Goal: Task Accomplishment & Management: Manage account settings

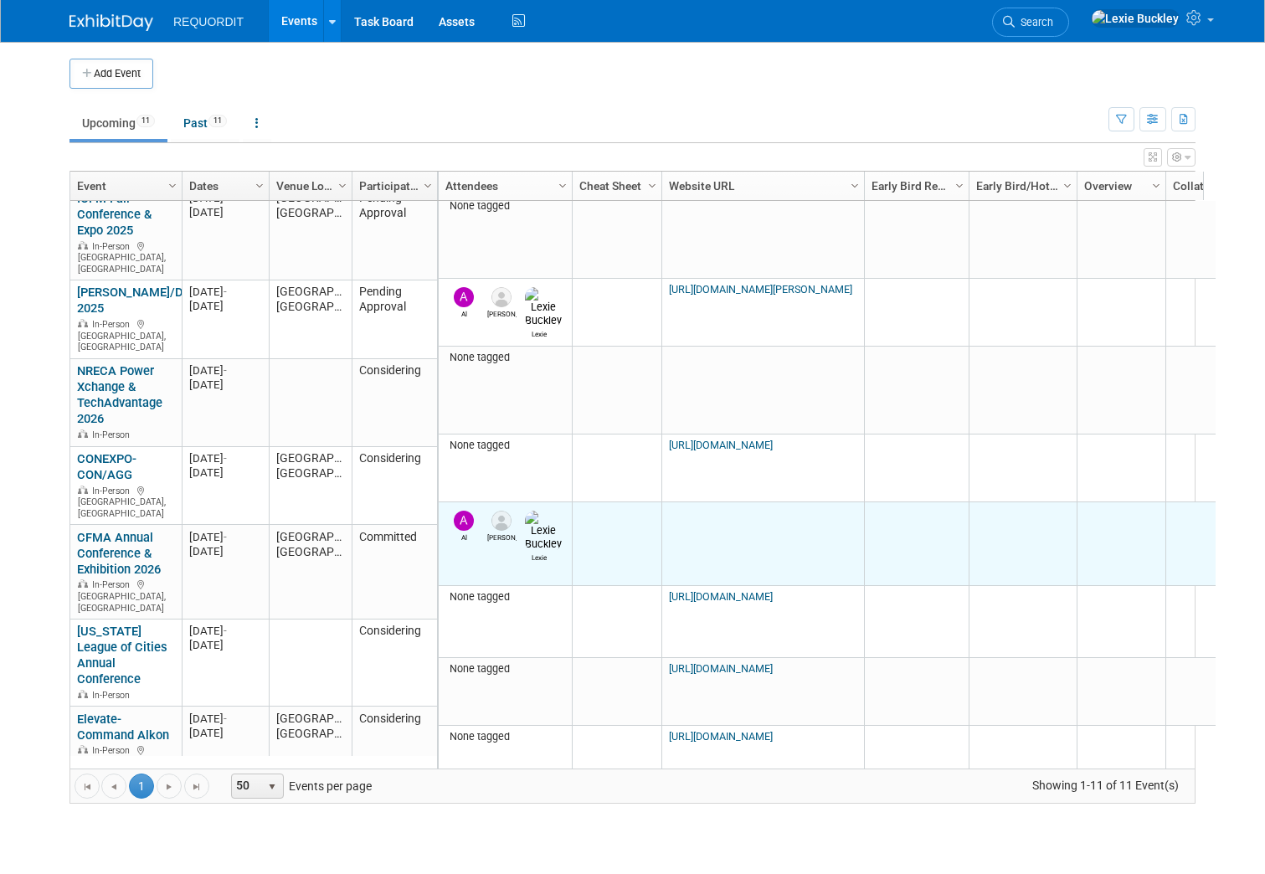
scroll to position [290, 0]
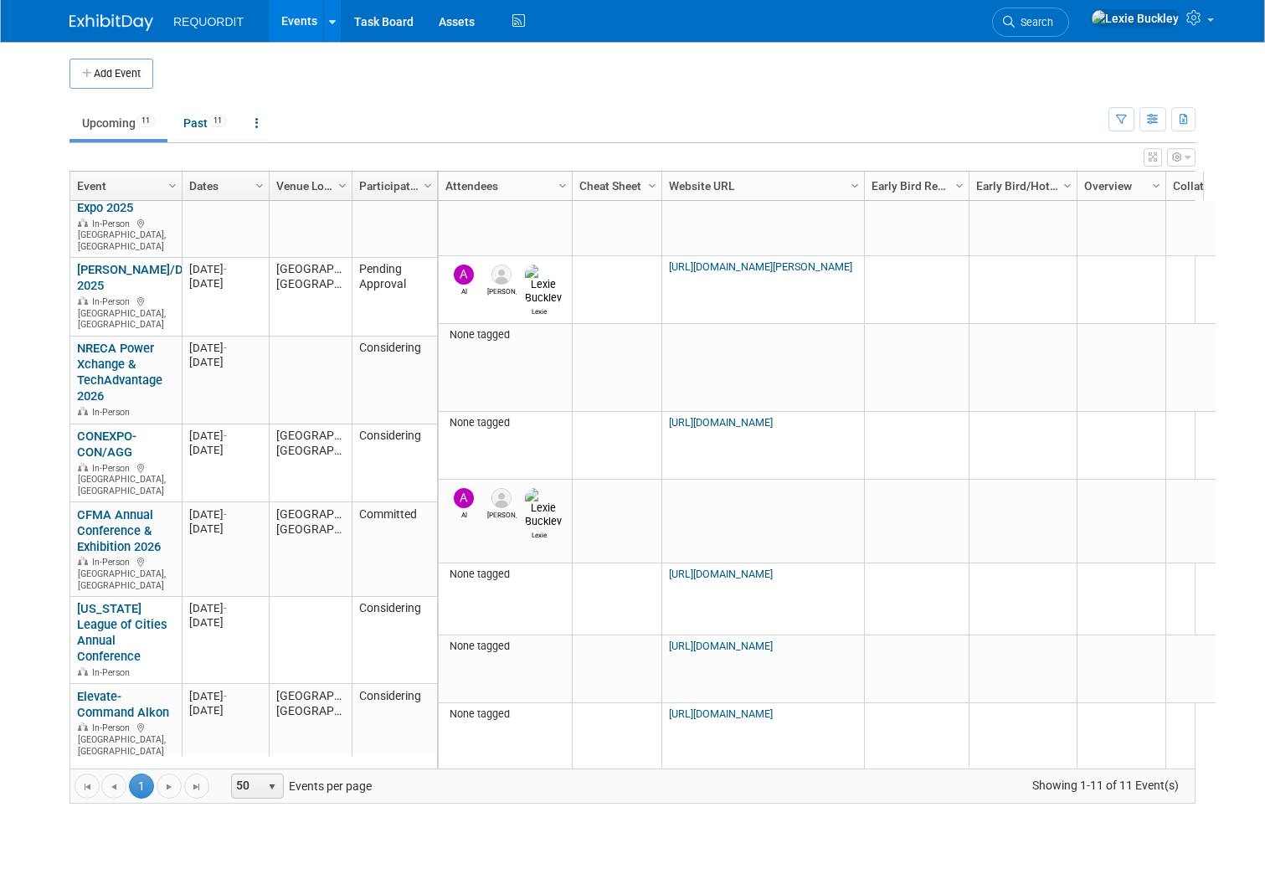
click at [265, 798] on div "Go to the first page Go to the previous page 1 1 Go to the next page Go to the …" at bounding box center [632, 785] width 1124 height 34
click at [265, 782] on span "select" at bounding box center [271, 786] width 13 height 13
click at [246, 749] on li "100" at bounding box center [248, 758] width 48 height 23
click at [421, 190] on span "Column Settings" at bounding box center [427, 185] width 13 height 13
click at [92, 62] on button "Add Event" at bounding box center [111, 74] width 84 height 30
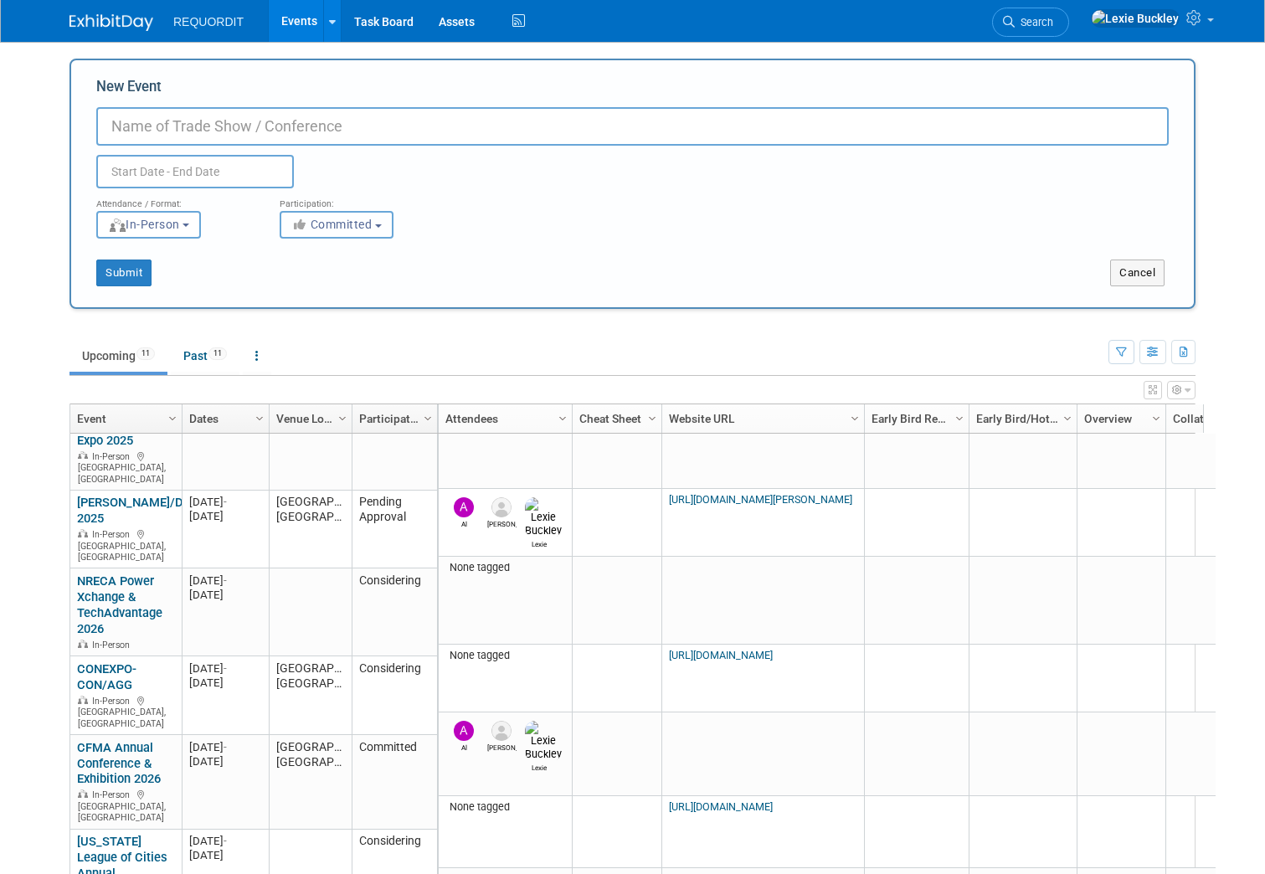
click at [342, 218] on span "Committed" at bounding box center [331, 224] width 81 height 13
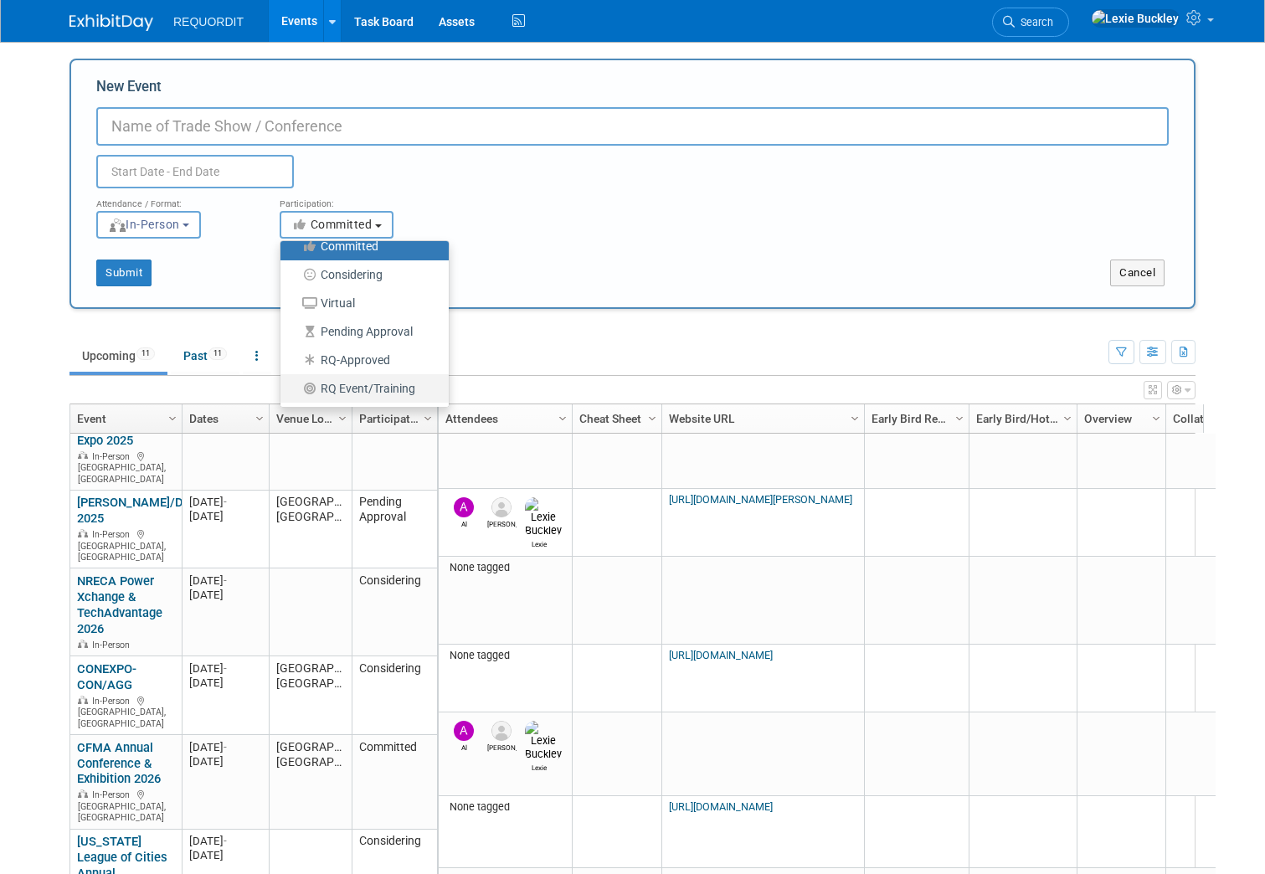
scroll to position [0, 0]
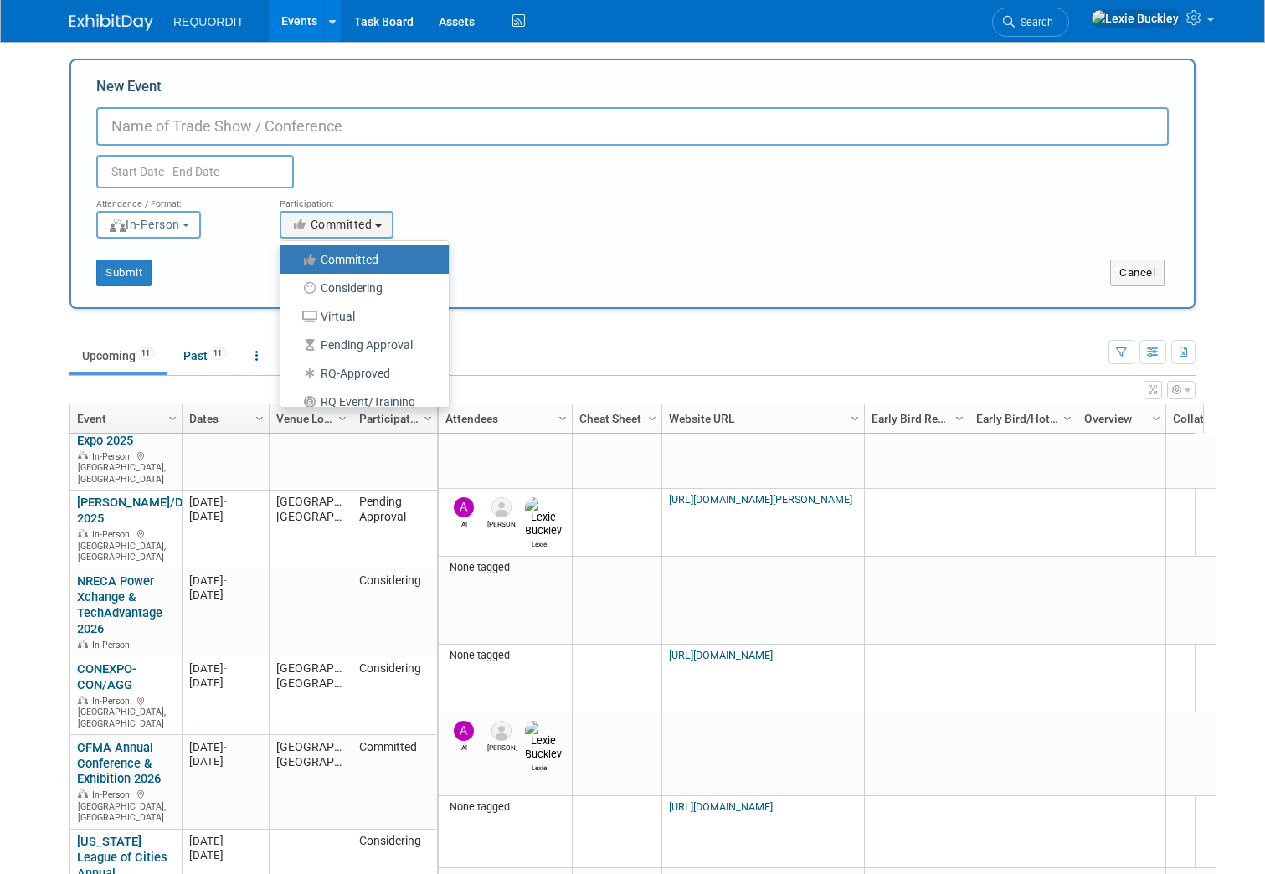
click at [422, 170] on div "Duplicate Event Warning" at bounding box center [632, 167] width 1097 height 43
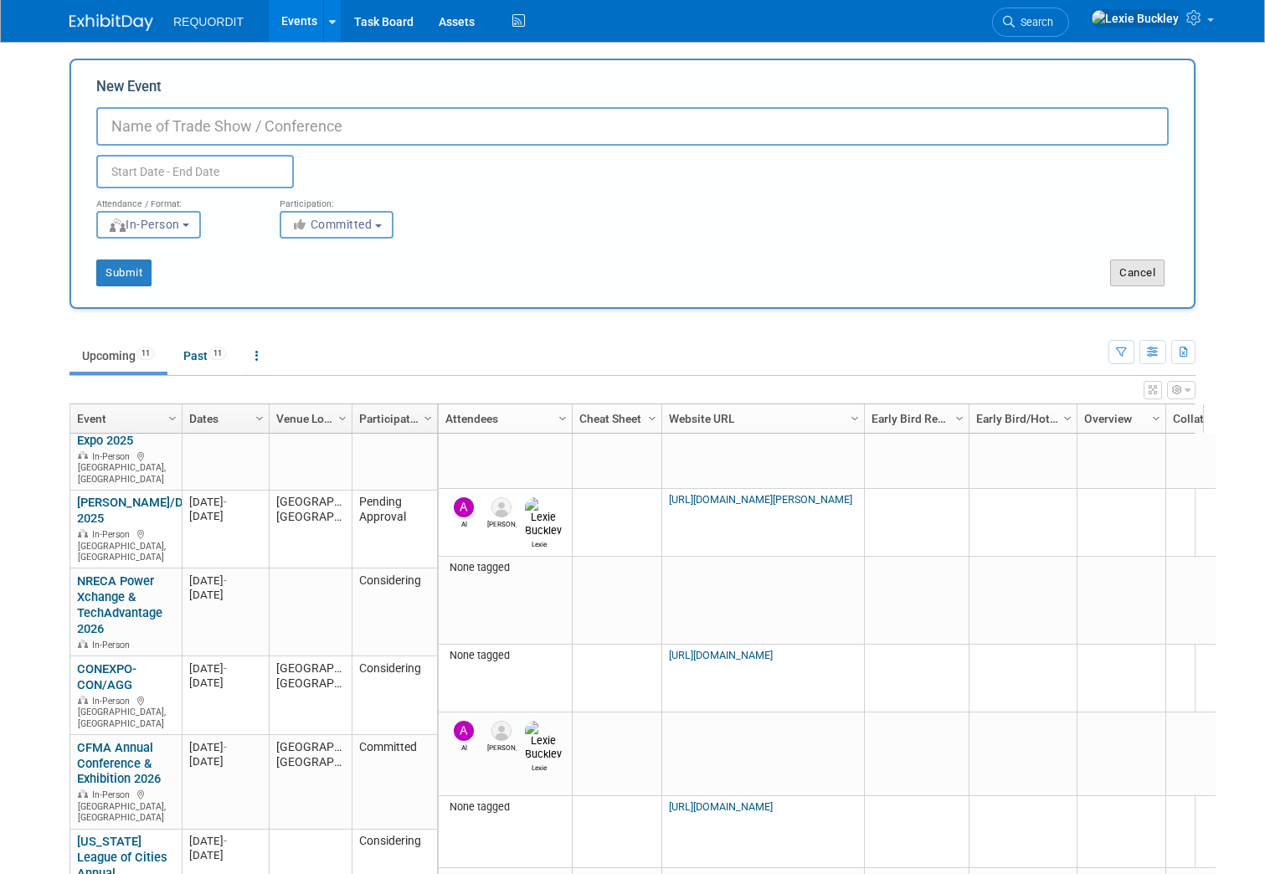
click at [1143, 267] on button "Cancel" at bounding box center [1137, 272] width 54 height 27
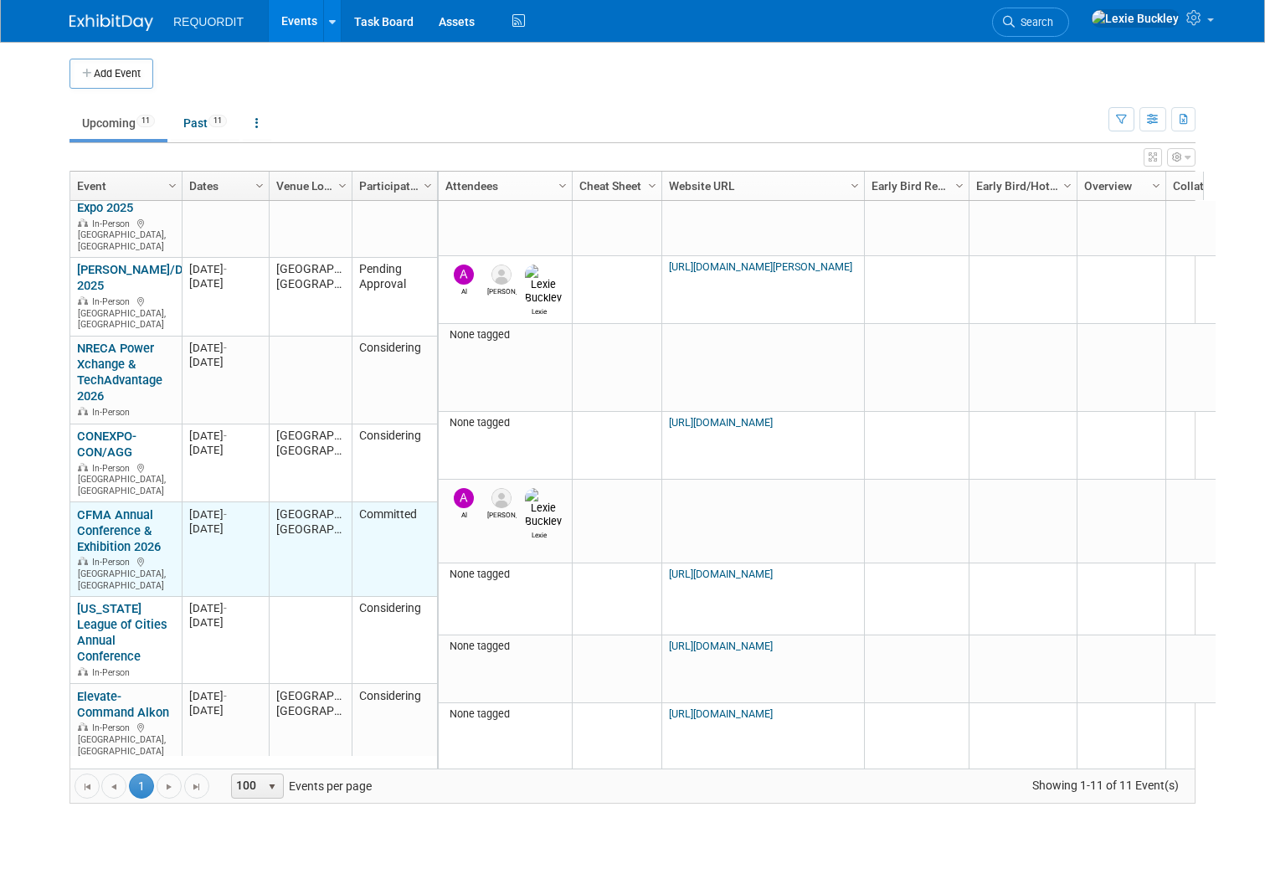
drag, startPoint x: 237, startPoint y: 490, endPoint x: 177, endPoint y: 475, distance: 61.9
click at [182, 502] on td "20260530 [DATE] - [DATE]" at bounding box center [225, 549] width 87 height 95
drag, startPoint x: 177, startPoint y: 475, endPoint x: 304, endPoint y: 517, distance: 133.9
click at [304, 517] on td "[GEOGRAPHIC_DATA], [GEOGRAPHIC_DATA]" at bounding box center [310, 549] width 83 height 95
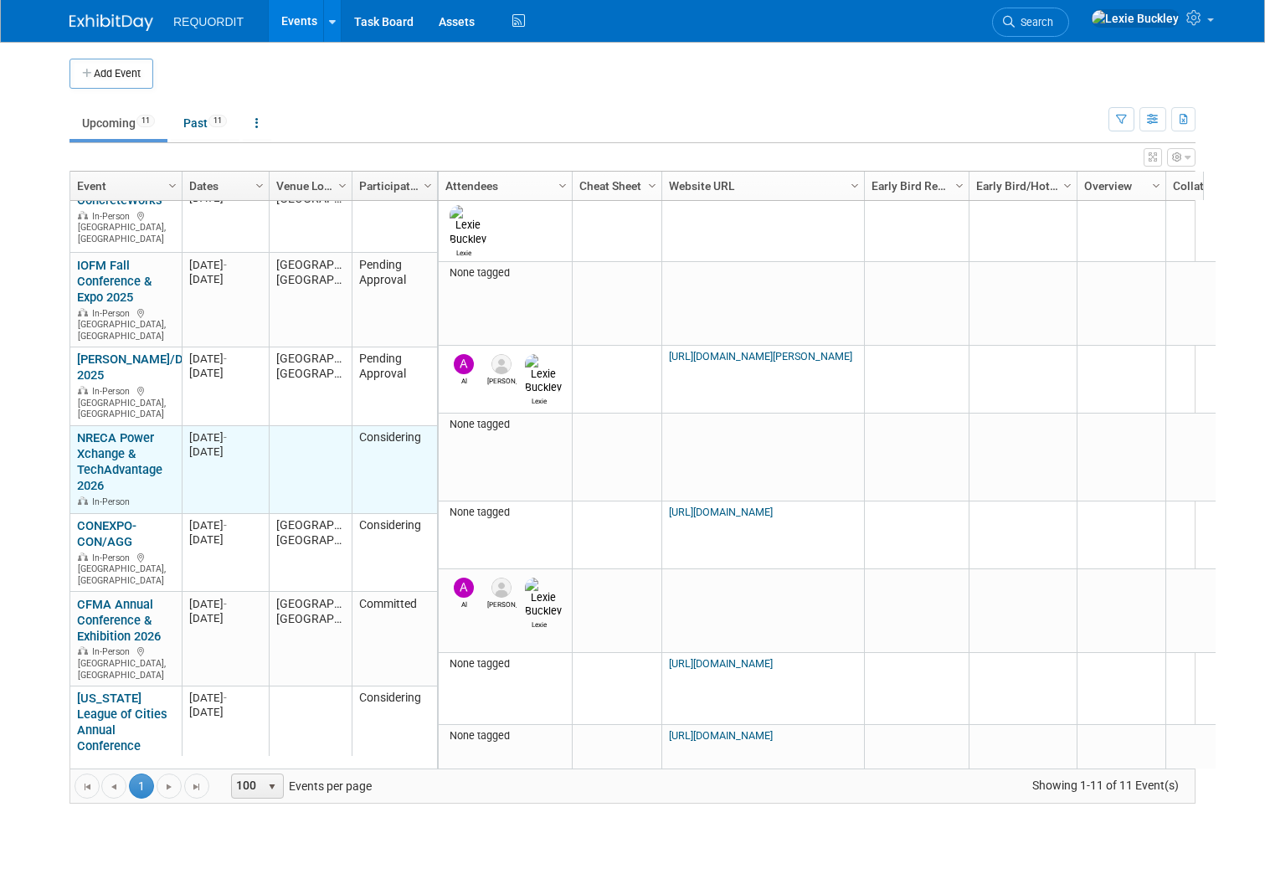
scroll to position [290, 0]
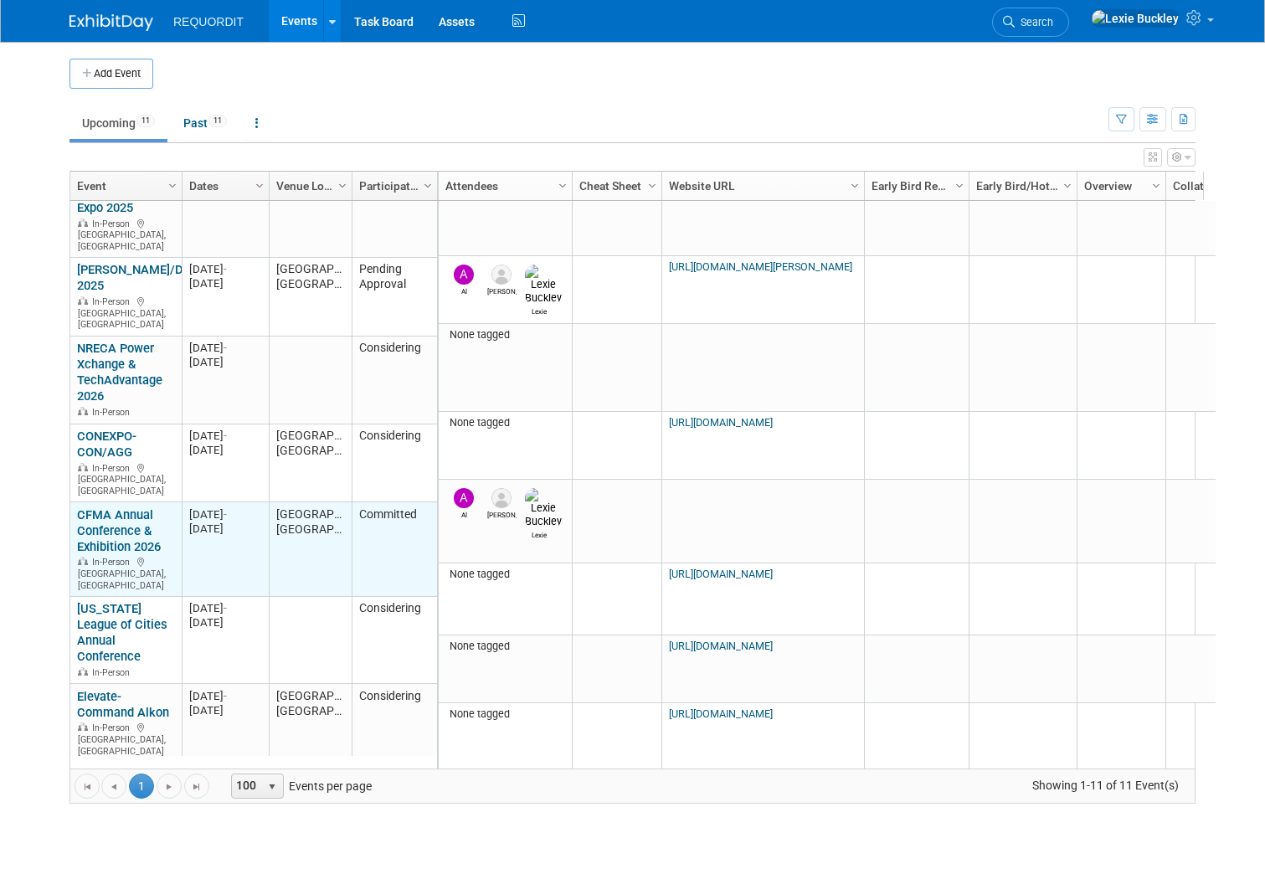
drag, startPoint x: 178, startPoint y: 471, endPoint x: 239, endPoint y: 474, distance: 60.3
click at [239, 507] on div "[DATE] -" at bounding box center [225, 514] width 72 height 14
drag, startPoint x: 239, startPoint y: 474, endPoint x: 205, endPoint y: 470, distance: 33.7
click at [205, 507] on div "[DATE] -" at bounding box center [225, 514] width 72 height 14
drag, startPoint x: 179, startPoint y: 470, endPoint x: 247, endPoint y: 486, distance: 69.8
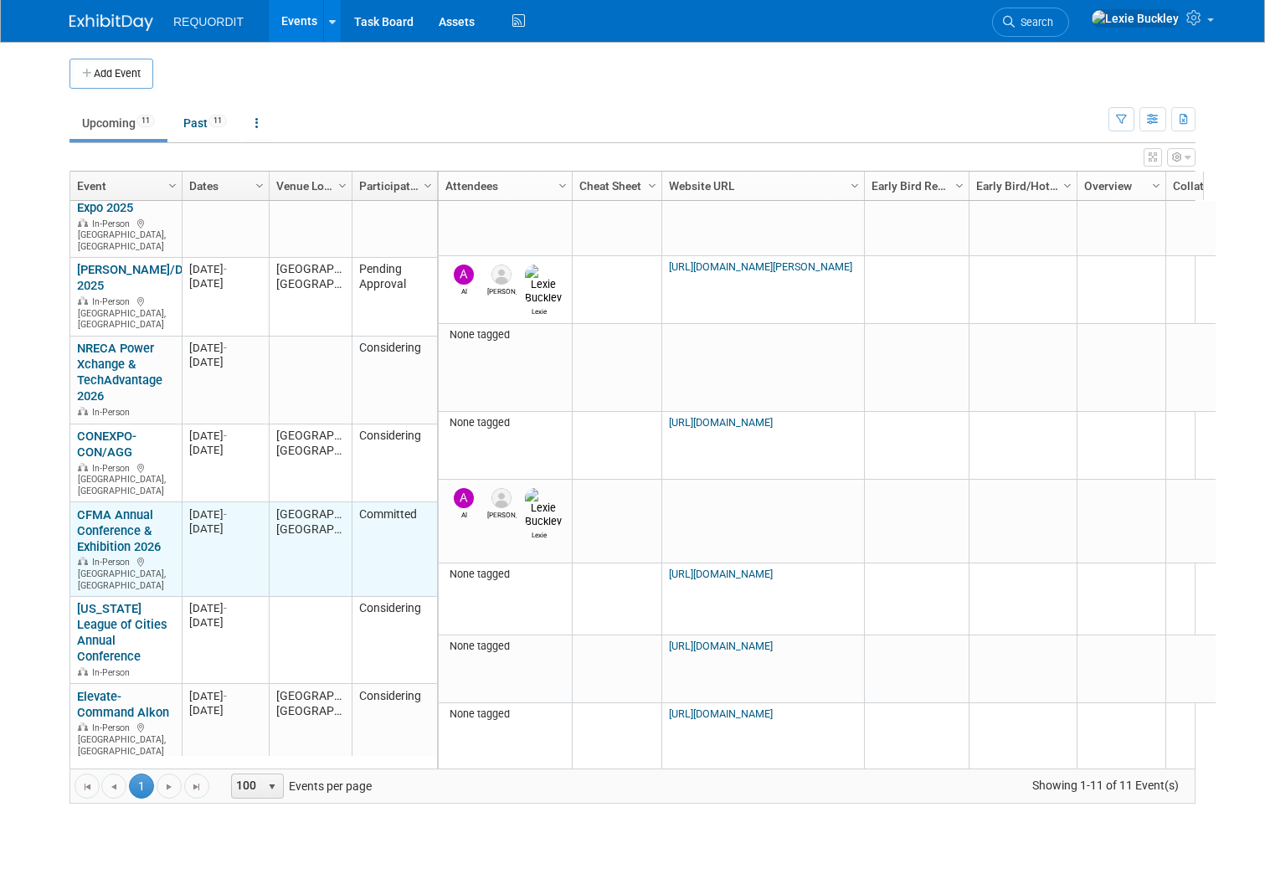
click at [247, 507] on div "20260530 [DATE] - [DATE]" at bounding box center [225, 521] width 72 height 28
drag, startPoint x: 247, startPoint y: 486, endPoint x: 204, endPoint y: 472, distance: 45.0
click at [204, 507] on div "[DATE] -" at bounding box center [225, 514] width 72 height 14
drag, startPoint x: 241, startPoint y: 485, endPoint x: 187, endPoint y: 475, distance: 55.3
click at [189, 507] on div "20260530 [DATE] - [DATE]" at bounding box center [225, 521] width 72 height 28
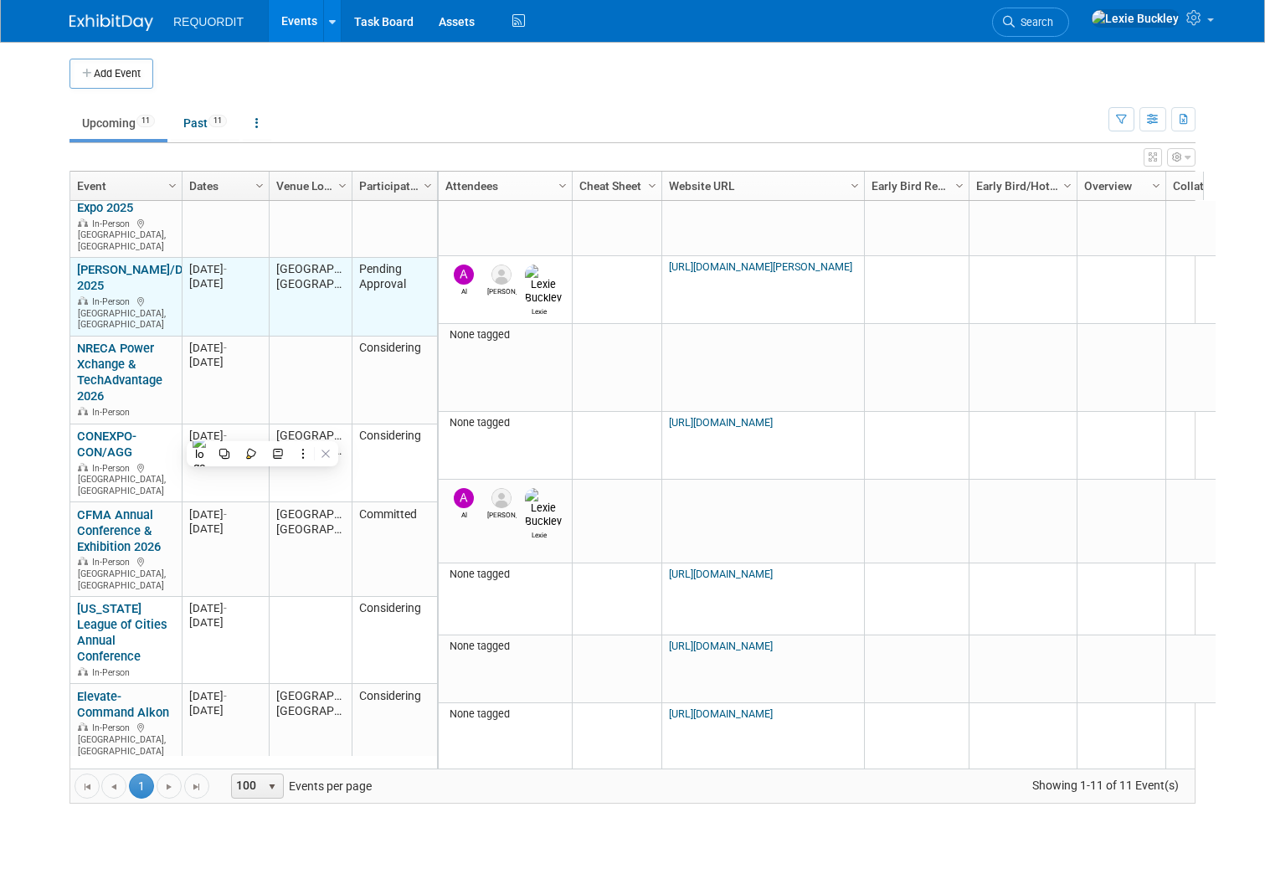
click at [89, 262] on link "[PERSON_NAME]/Dimensions 2025" at bounding box center [159, 277] width 164 height 31
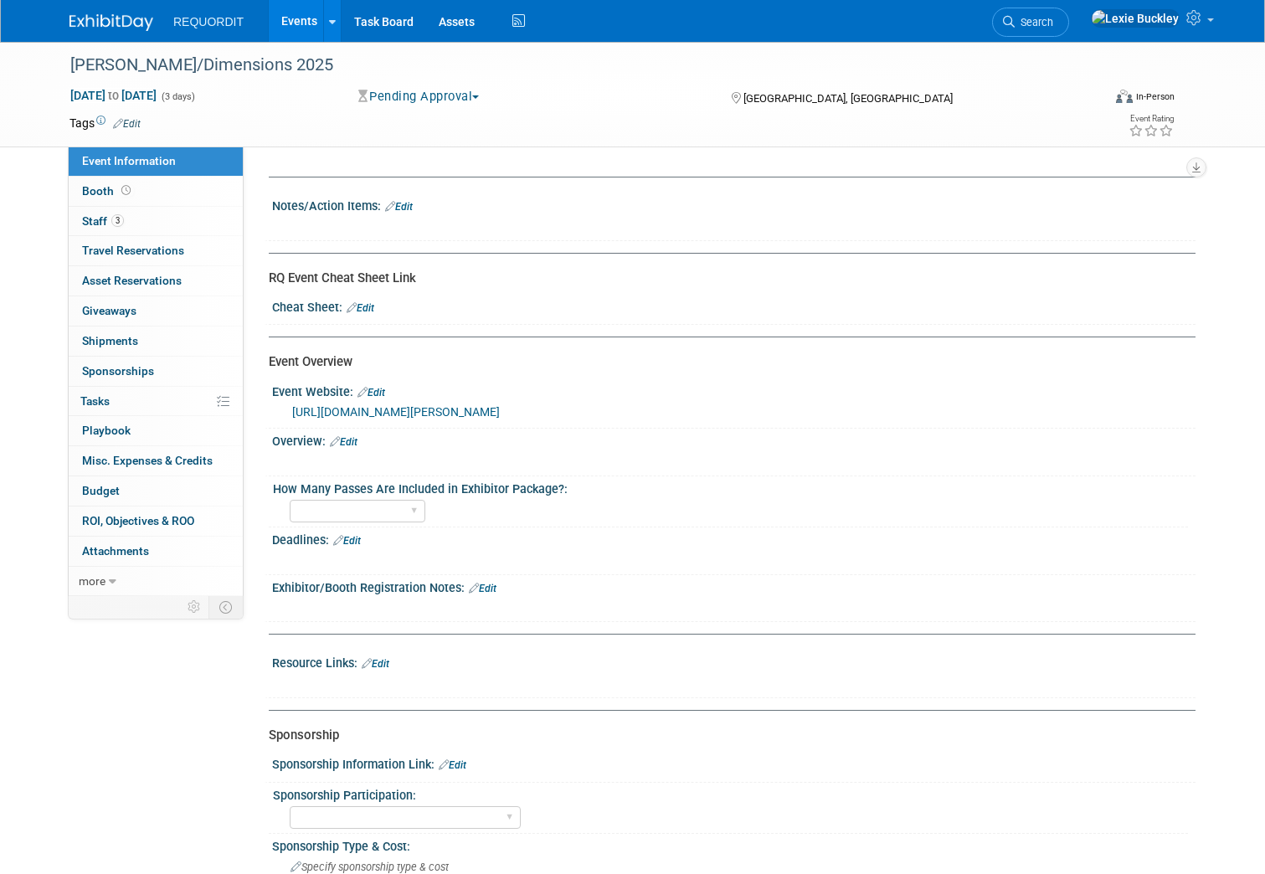
click at [441, 94] on button "Pending Approval" at bounding box center [419, 97] width 134 height 18
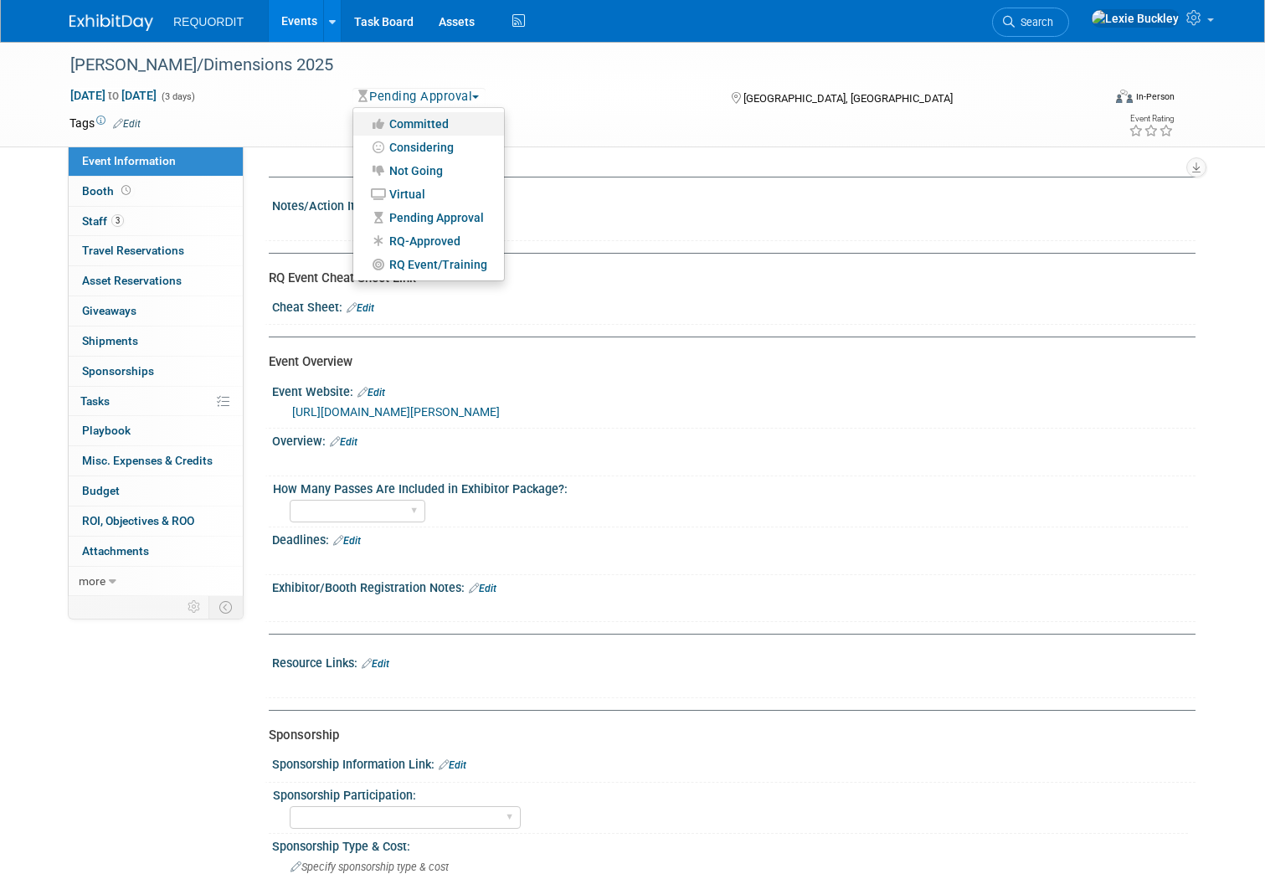
click at [434, 121] on link "Committed" at bounding box center [428, 123] width 151 height 23
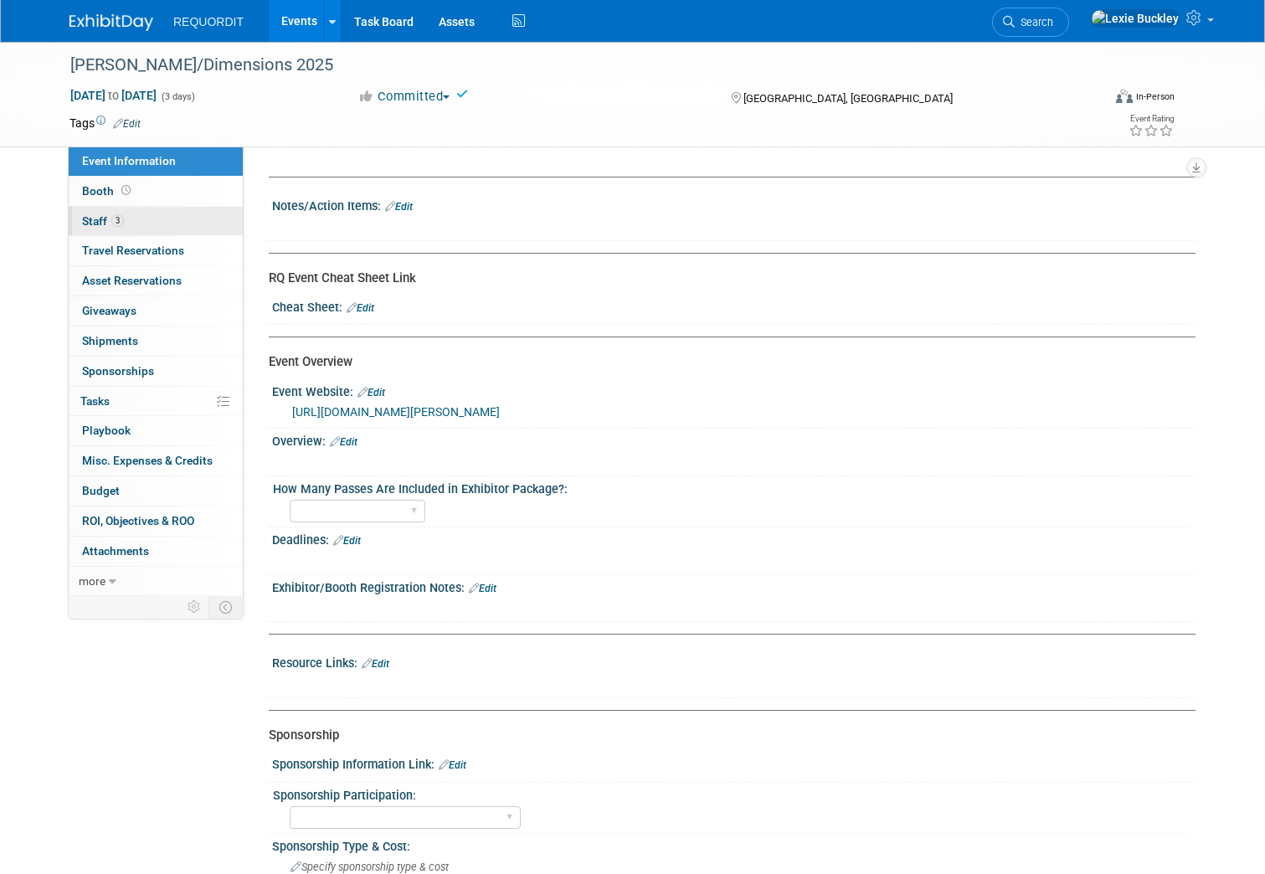
click at [131, 215] on link "3 Staff 3" at bounding box center [156, 221] width 174 height 29
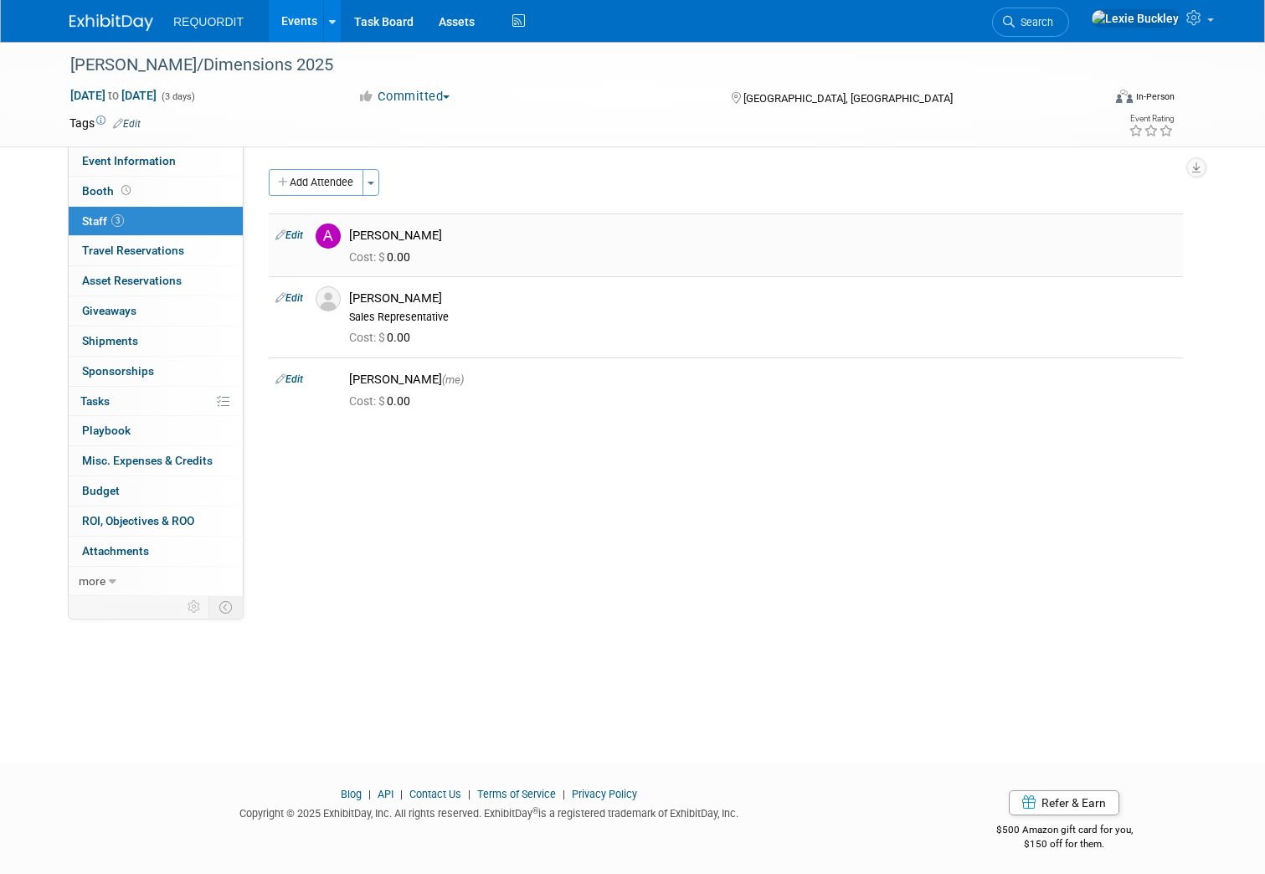
click at [285, 236] on link "Edit" at bounding box center [289, 235] width 28 height 12
select select "e3af190b-1729-4296-bf40-fb92376942cc"
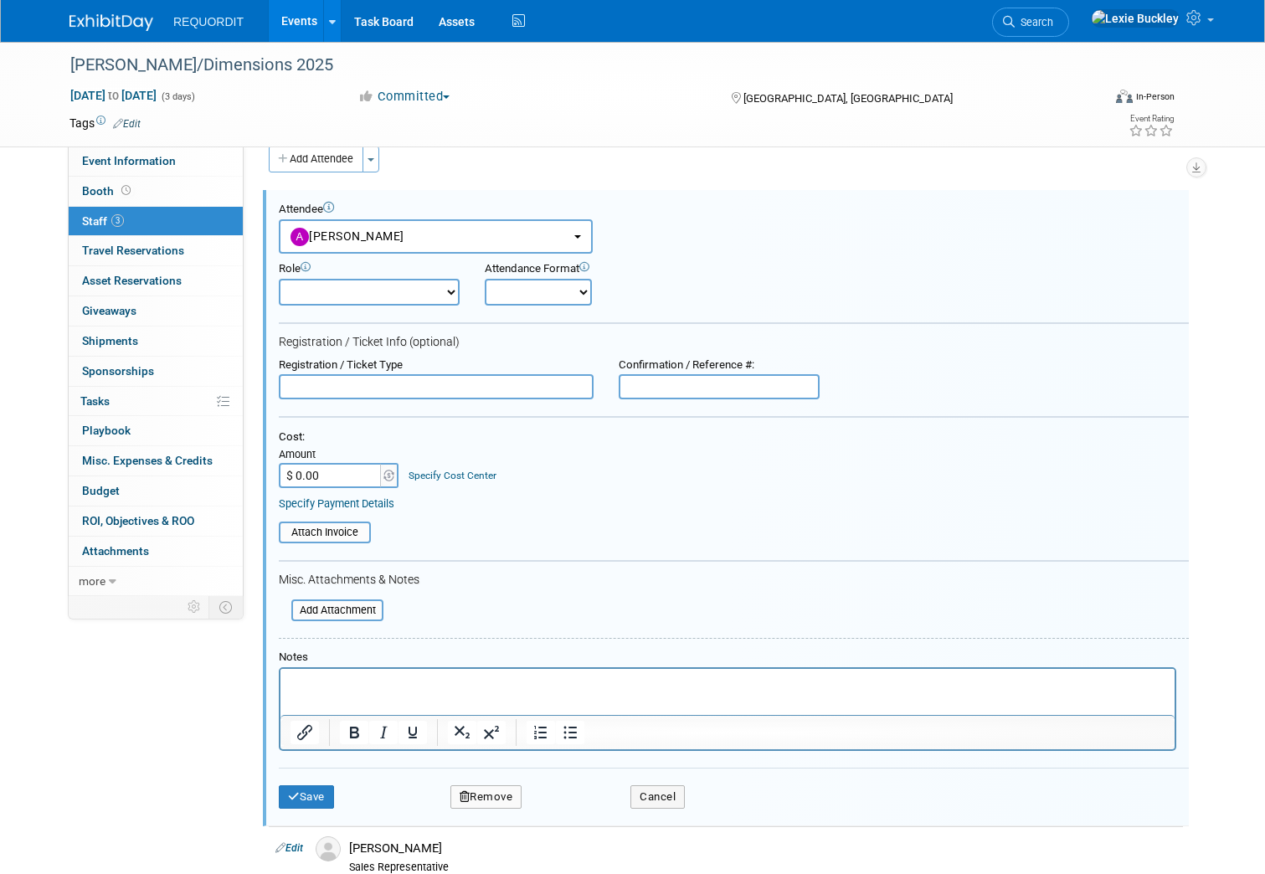
click at [460, 799] on button "Remove" at bounding box center [486, 796] width 72 height 23
click at [561, 808] on icon at bounding box center [566, 811] width 10 height 9
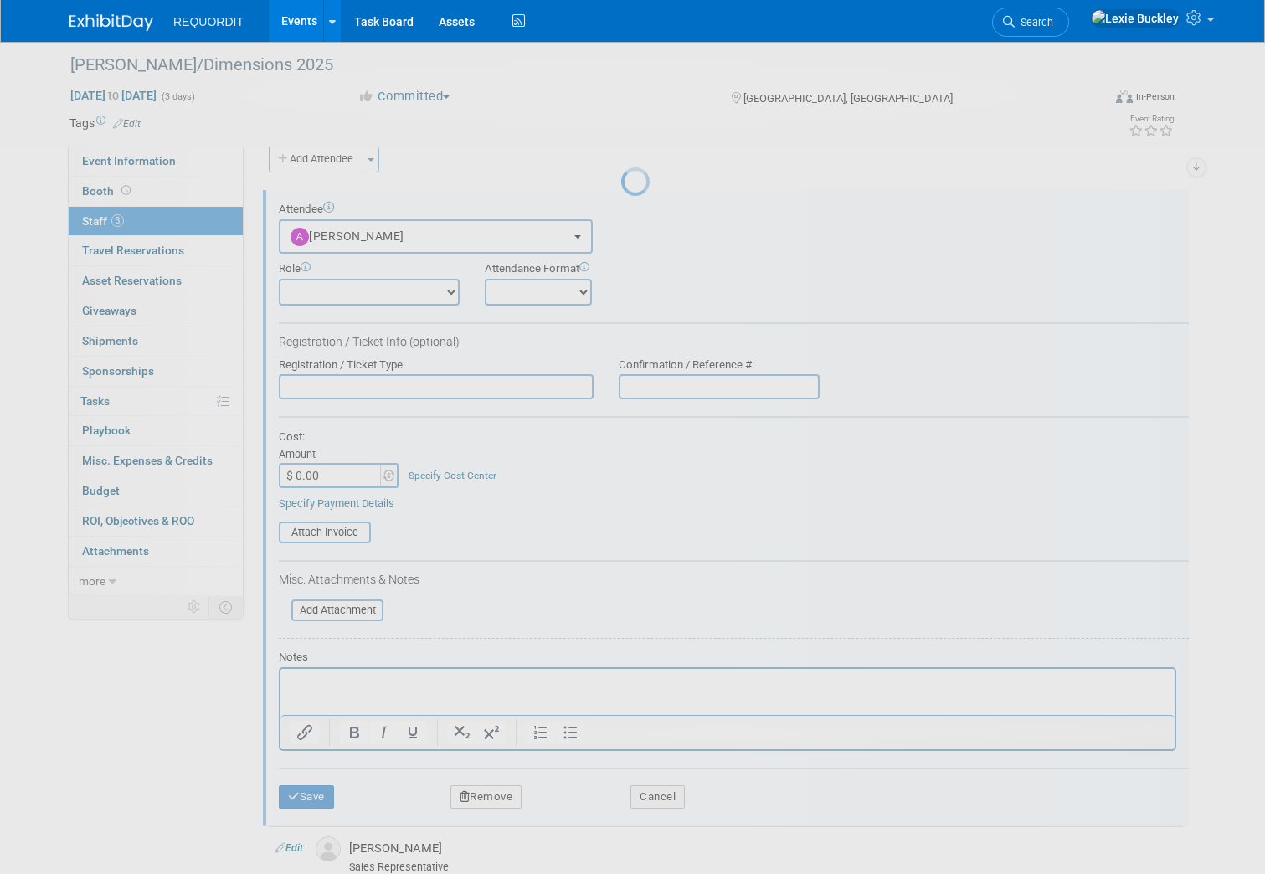
scroll to position [5, 0]
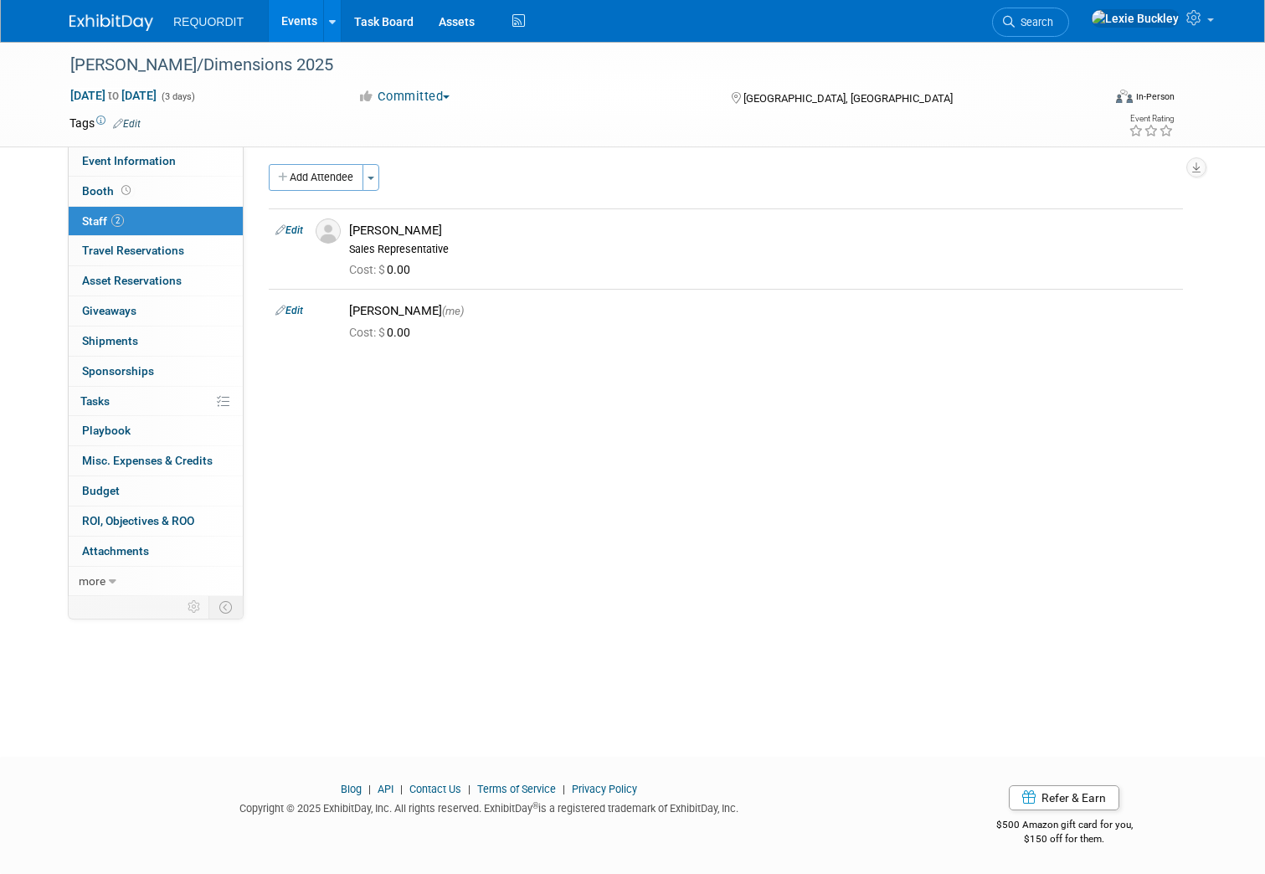
click at [293, 183] on button "Add Attendee" at bounding box center [316, 177] width 95 height 27
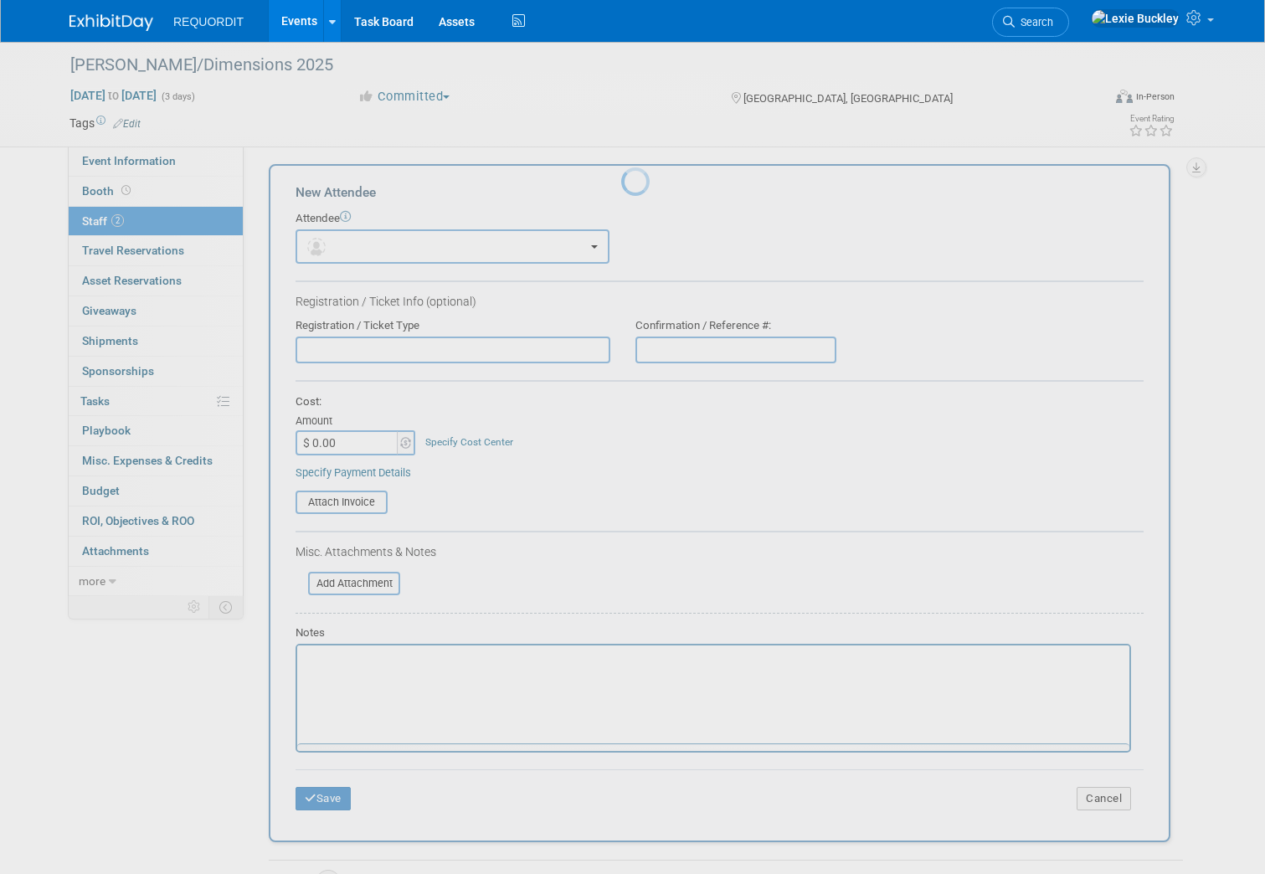
scroll to position [0, 0]
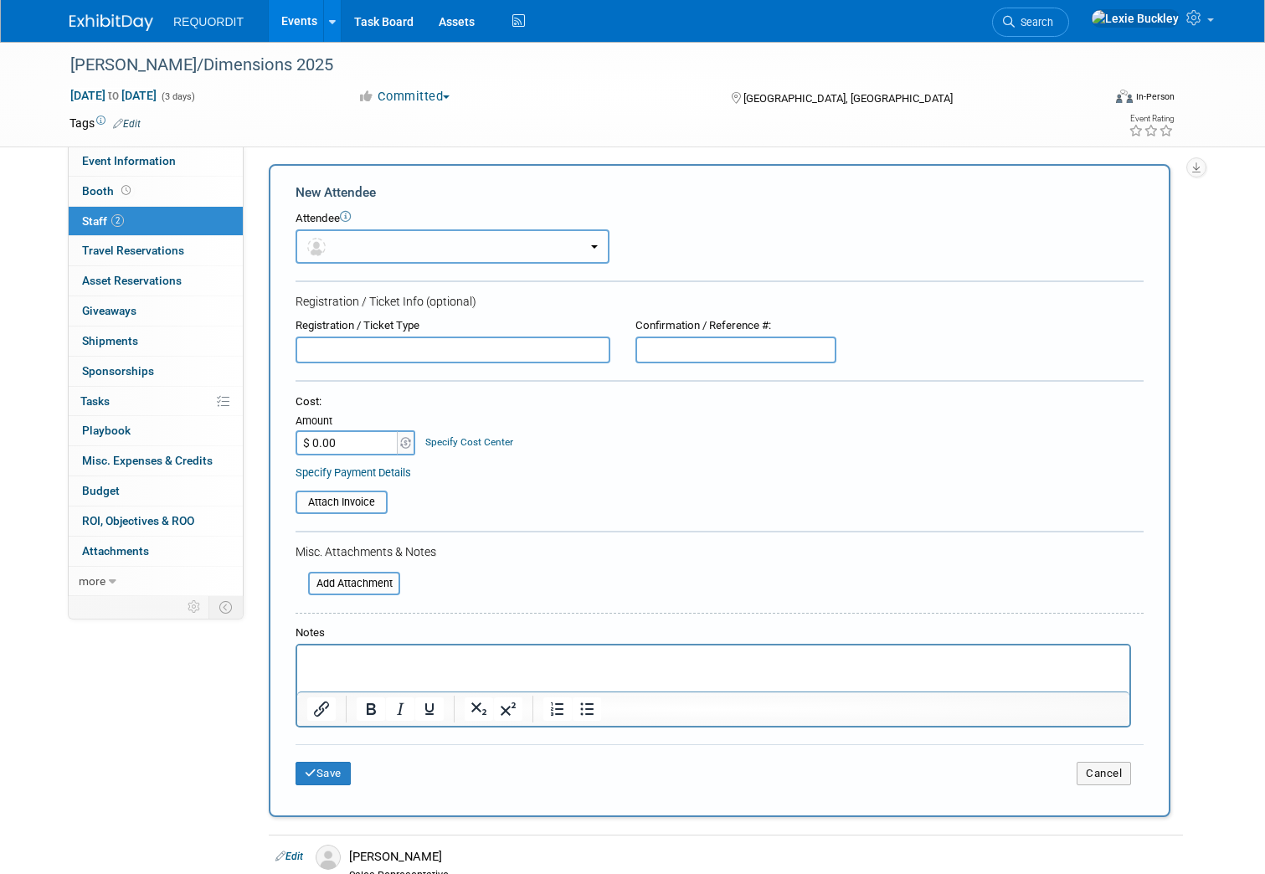
click at [386, 239] on button "button" at bounding box center [452, 246] width 314 height 34
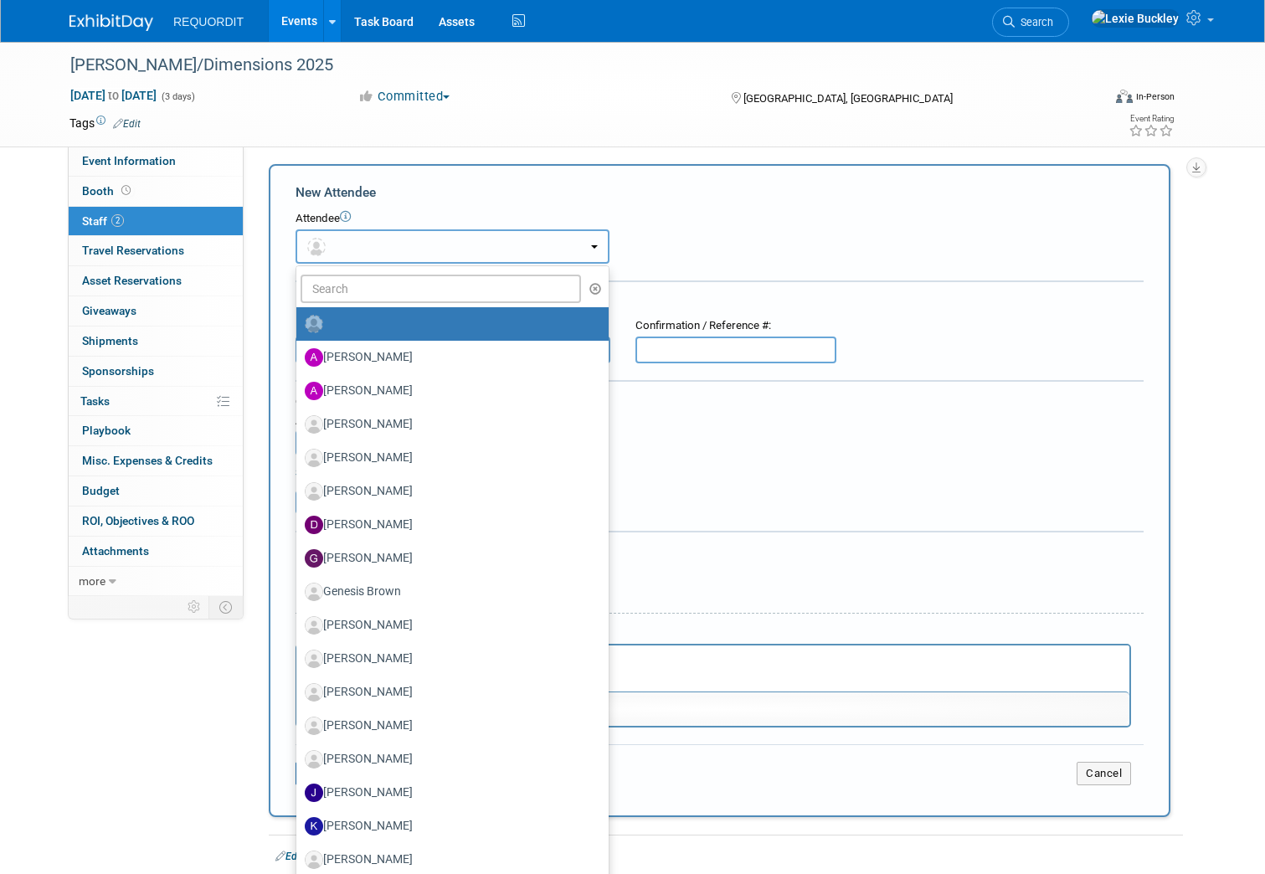
click at [358, 249] on button "button" at bounding box center [452, 246] width 314 height 34
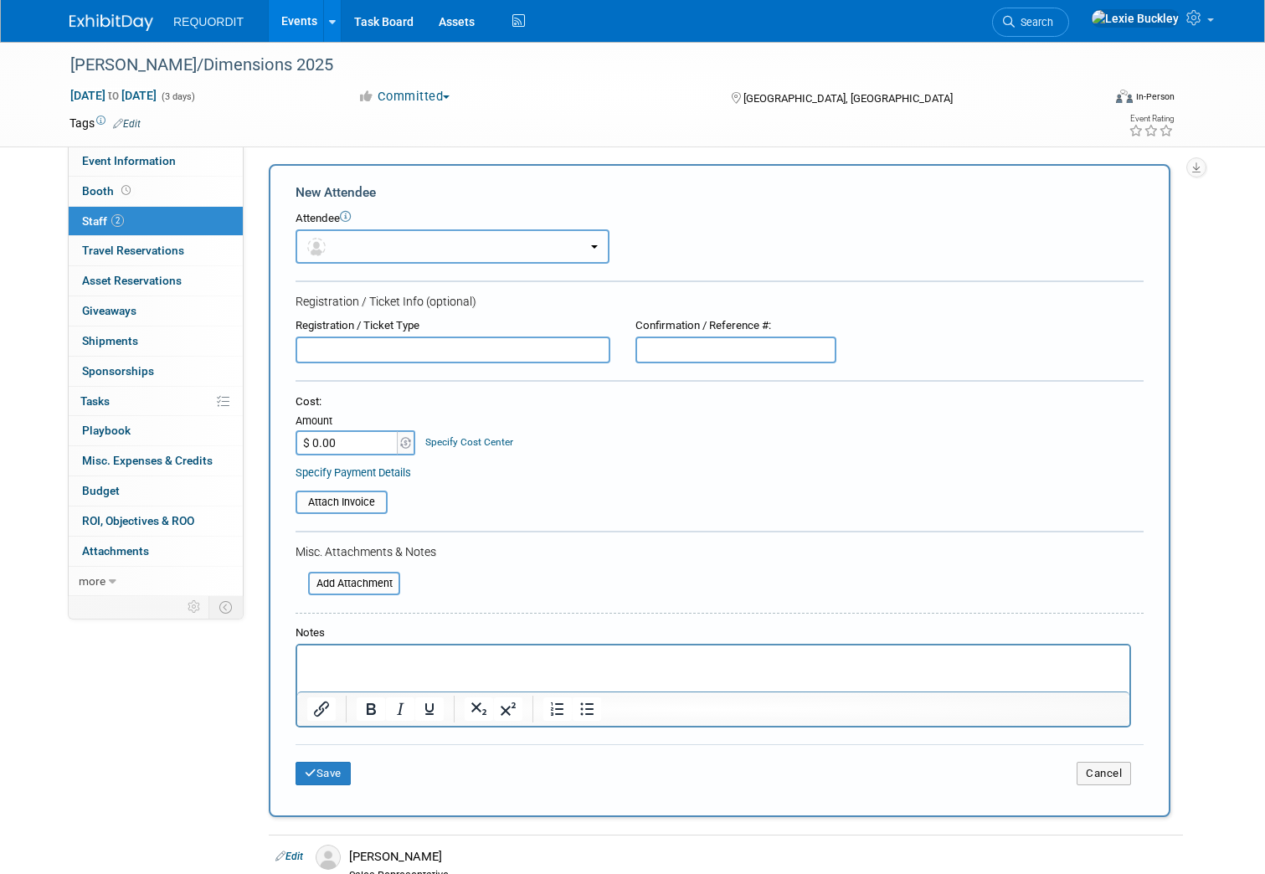
click at [358, 249] on button "button" at bounding box center [452, 246] width 314 height 34
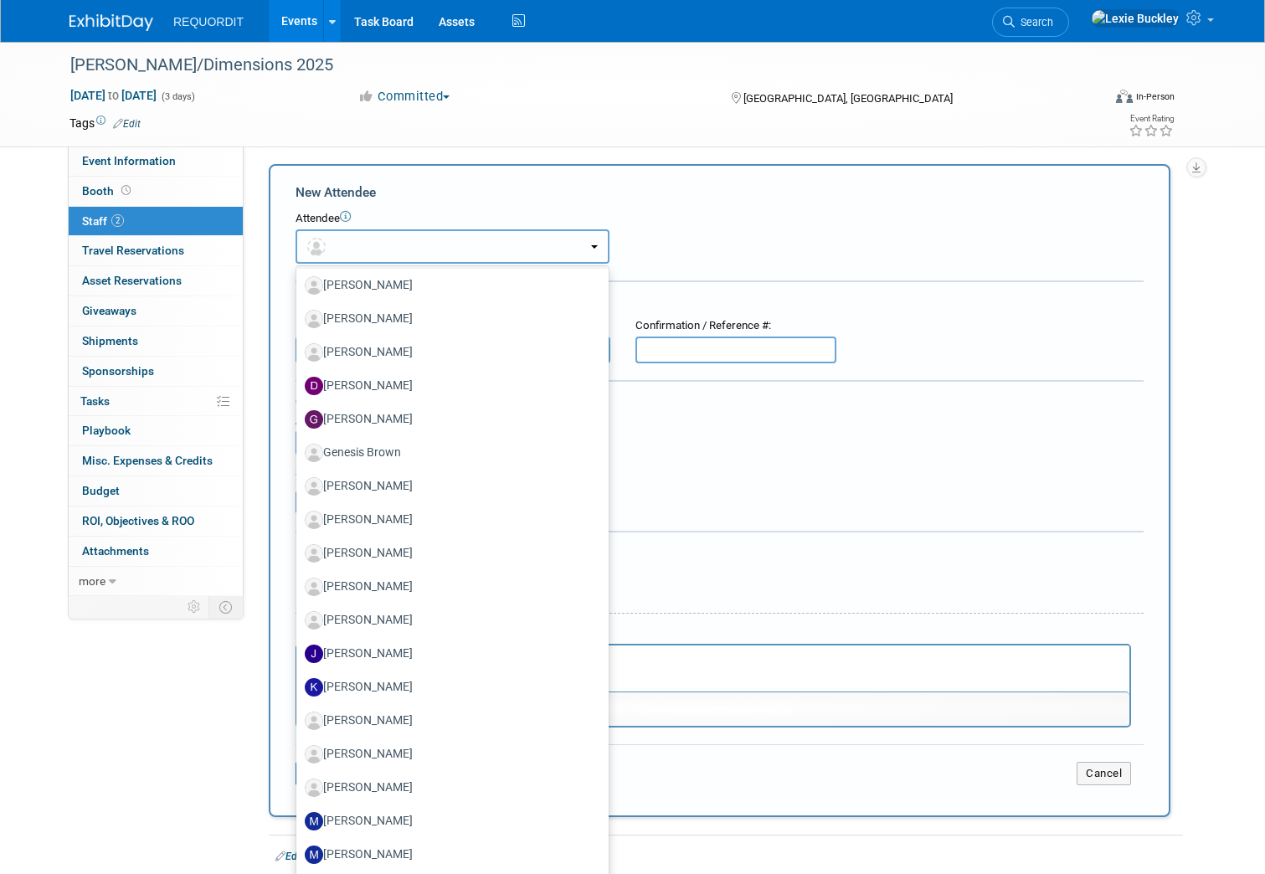
scroll to position [167, 0]
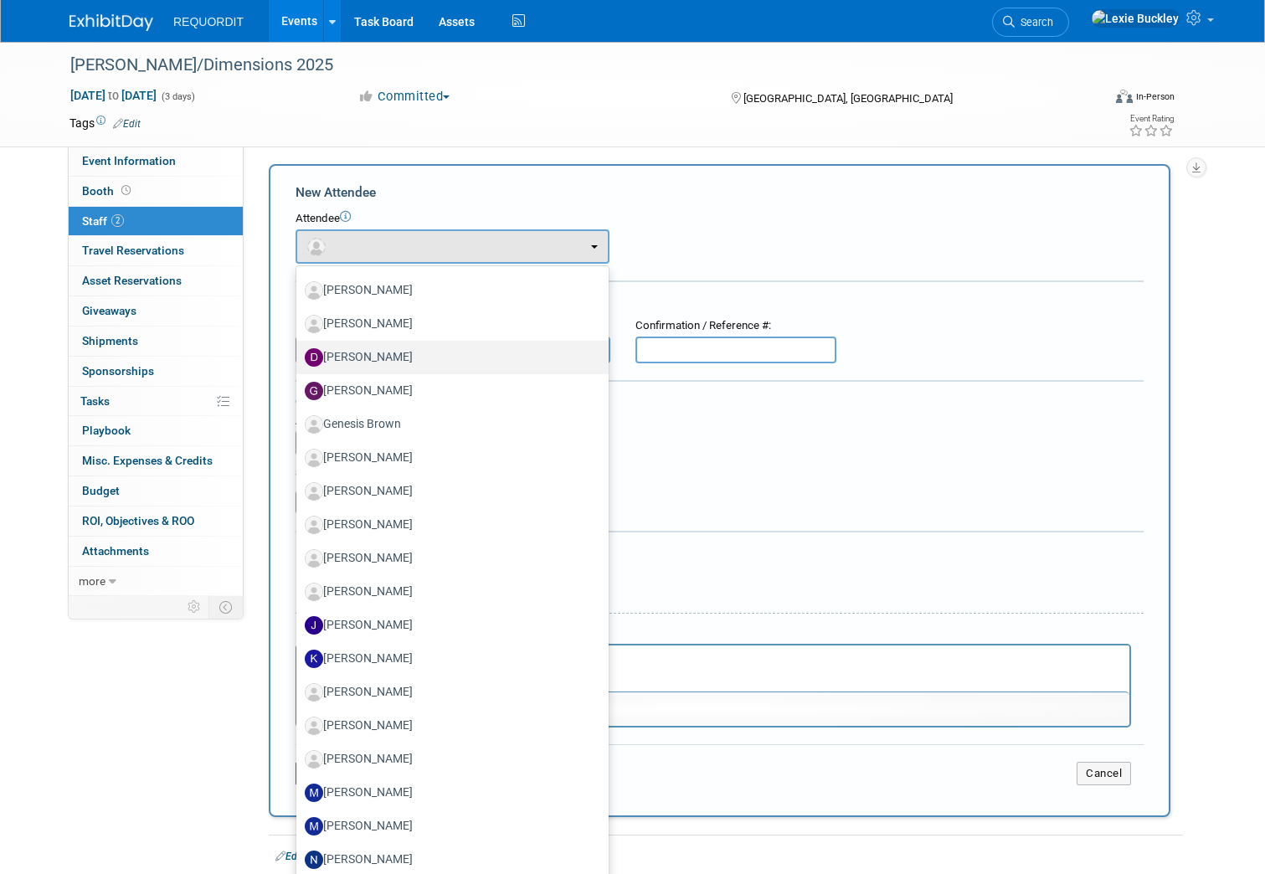
click at [382, 353] on label "David Wilding" at bounding box center [448, 357] width 287 height 27
click at [299, 353] on input "David Wilding" at bounding box center [293, 355] width 11 height 11
select select "9636facb-3431-4673-a3c7-669f8f12ac53"
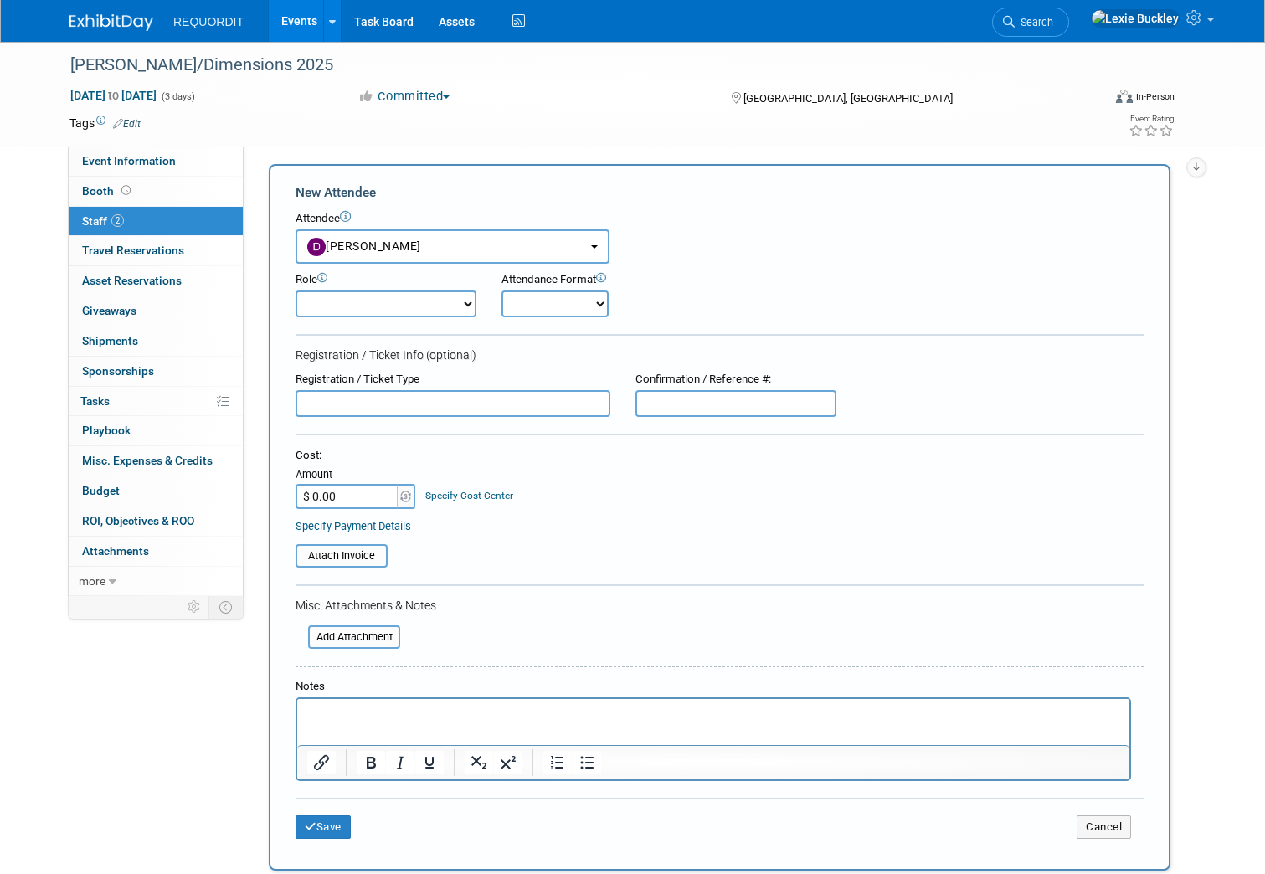
click at [444, 304] on select "Client Success COO Demonstrator Event Manager Host Marketing Planner" at bounding box center [385, 303] width 181 height 27
select select "300"
click at [295, 290] on select "Client Success COO Demonstrator Event Manager Host Marketing Planner" at bounding box center [385, 303] width 181 height 27
click at [555, 301] on select "Onsite Remote" at bounding box center [554, 303] width 107 height 27
select select "1"
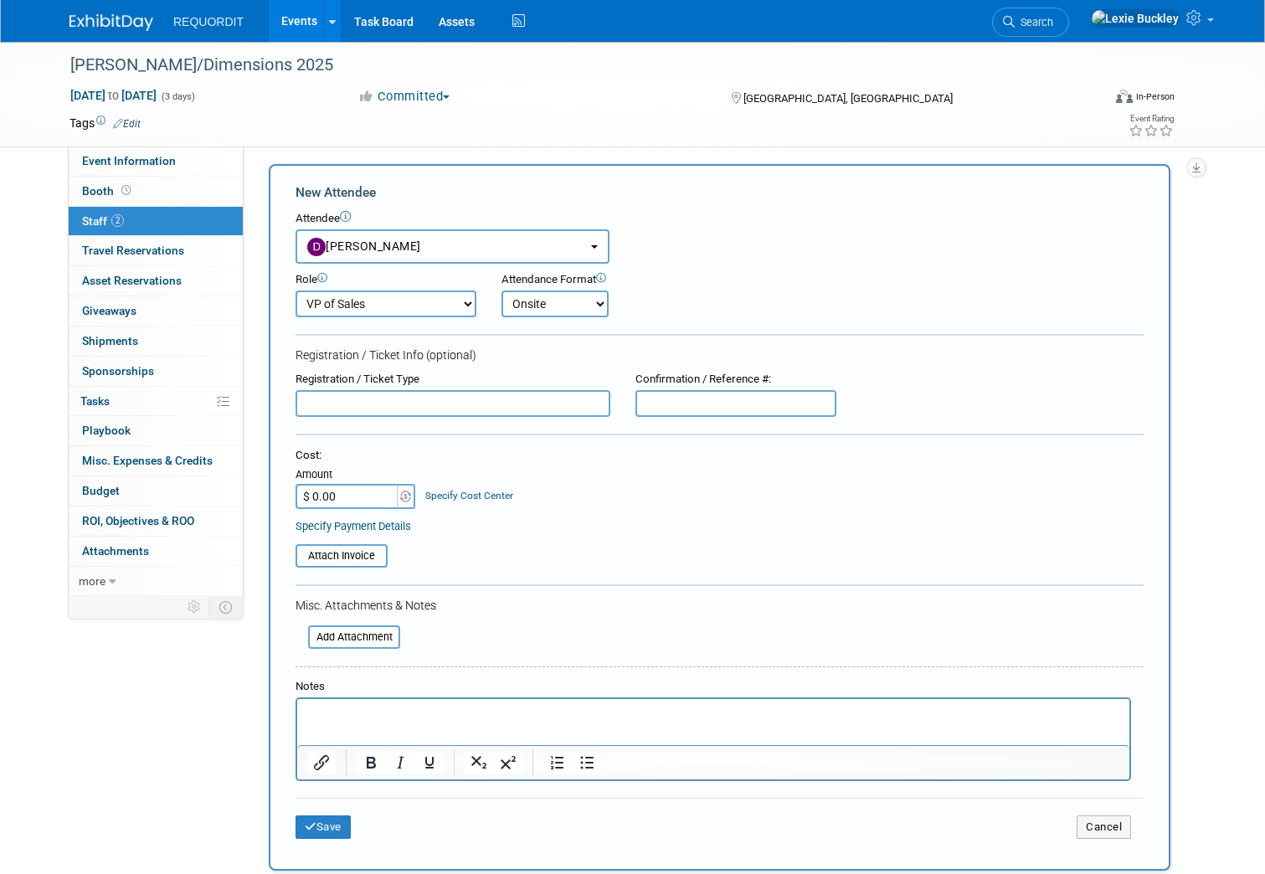
click at [501, 290] on select "Onsite Remote" at bounding box center [554, 303] width 107 height 27
click at [311, 835] on button "Save" at bounding box center [322, 826] width 55 height 23
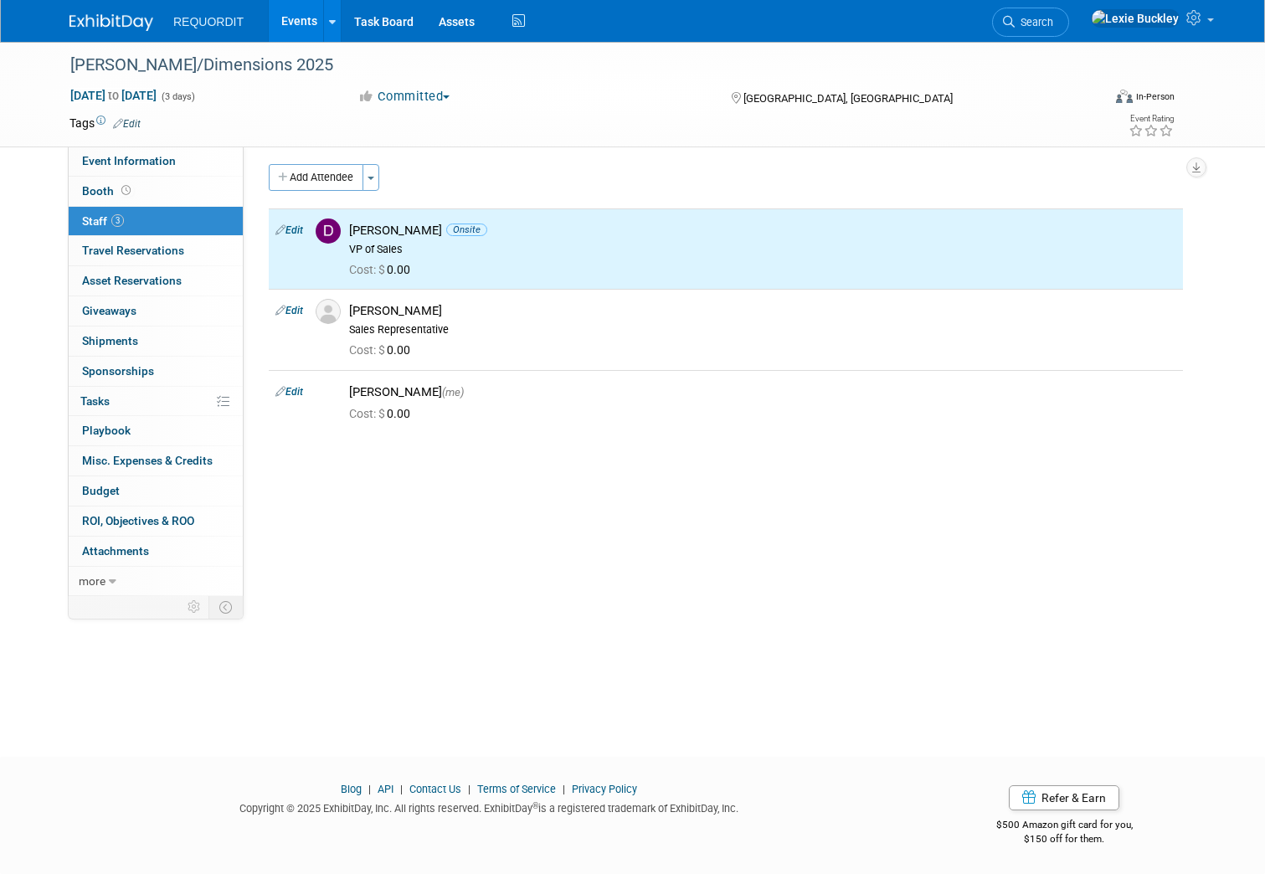
click at [449, 538] on div "Notes/Action Items: Edit X RQ Event Cheat Sheet Link Cheat Sheet: Edit Event Ov…" at bounding box center [720, 366] width 952 height 450
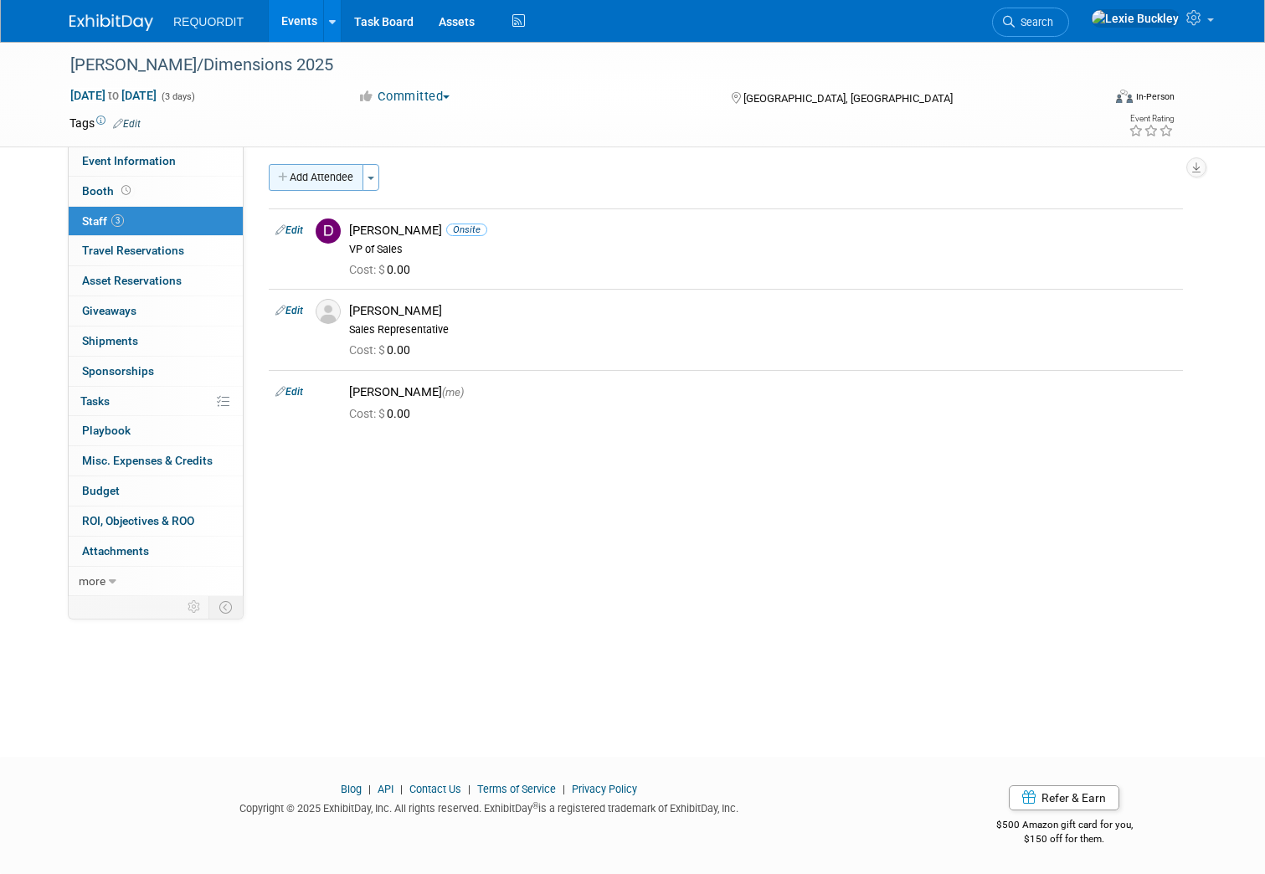
click at [290, 169] on button "Add Attendee" at bounding box center [316, 177] width 95 height 27
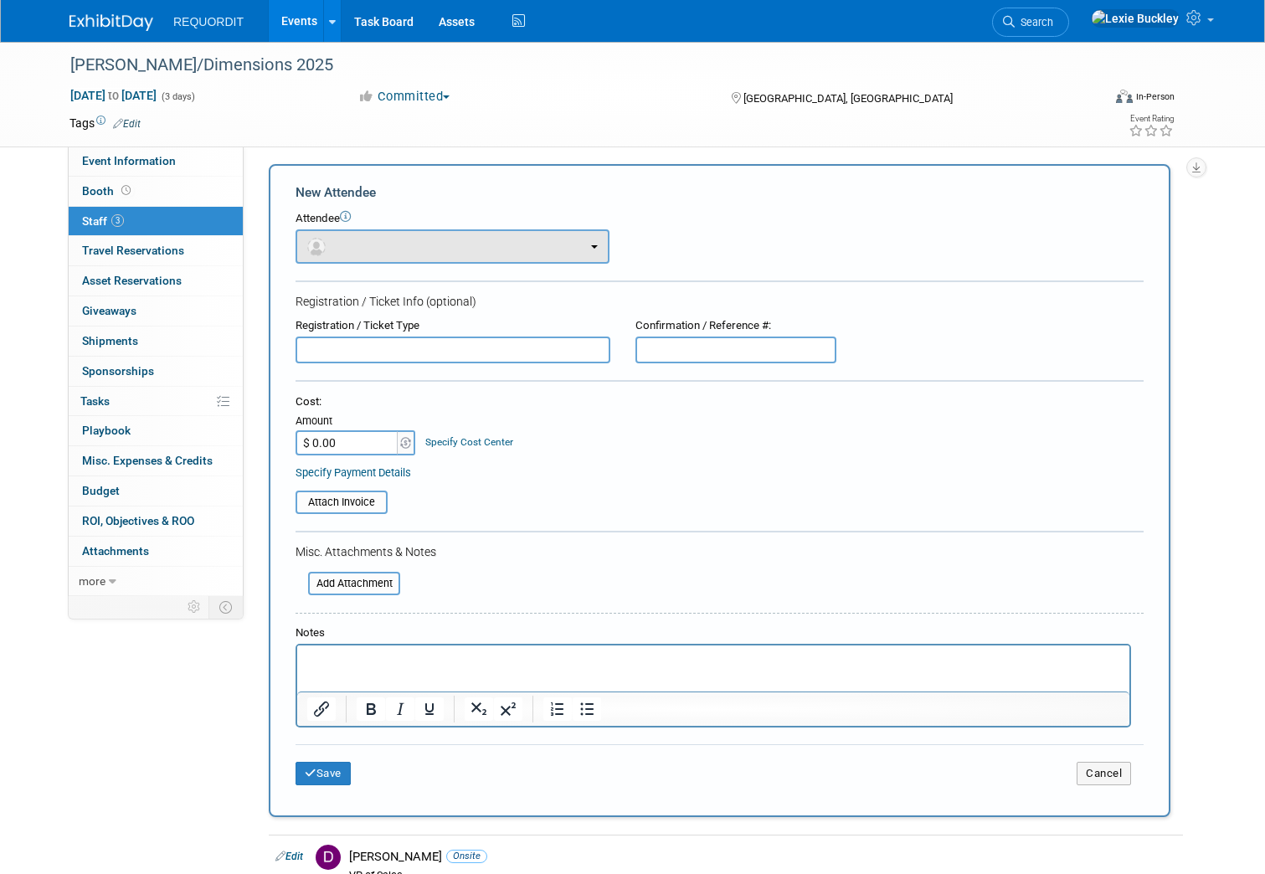
scroll to position [0, 0]
click at [347, 288] on form "New Attendee Attendee <img src="https://www.exhibitday.com/Images/Unassigned-Us…" at bounding box center [719, 490] width 848 height 614
click at [352, 253] on button "button" at bounding box center [452, 246] width 314 height 34
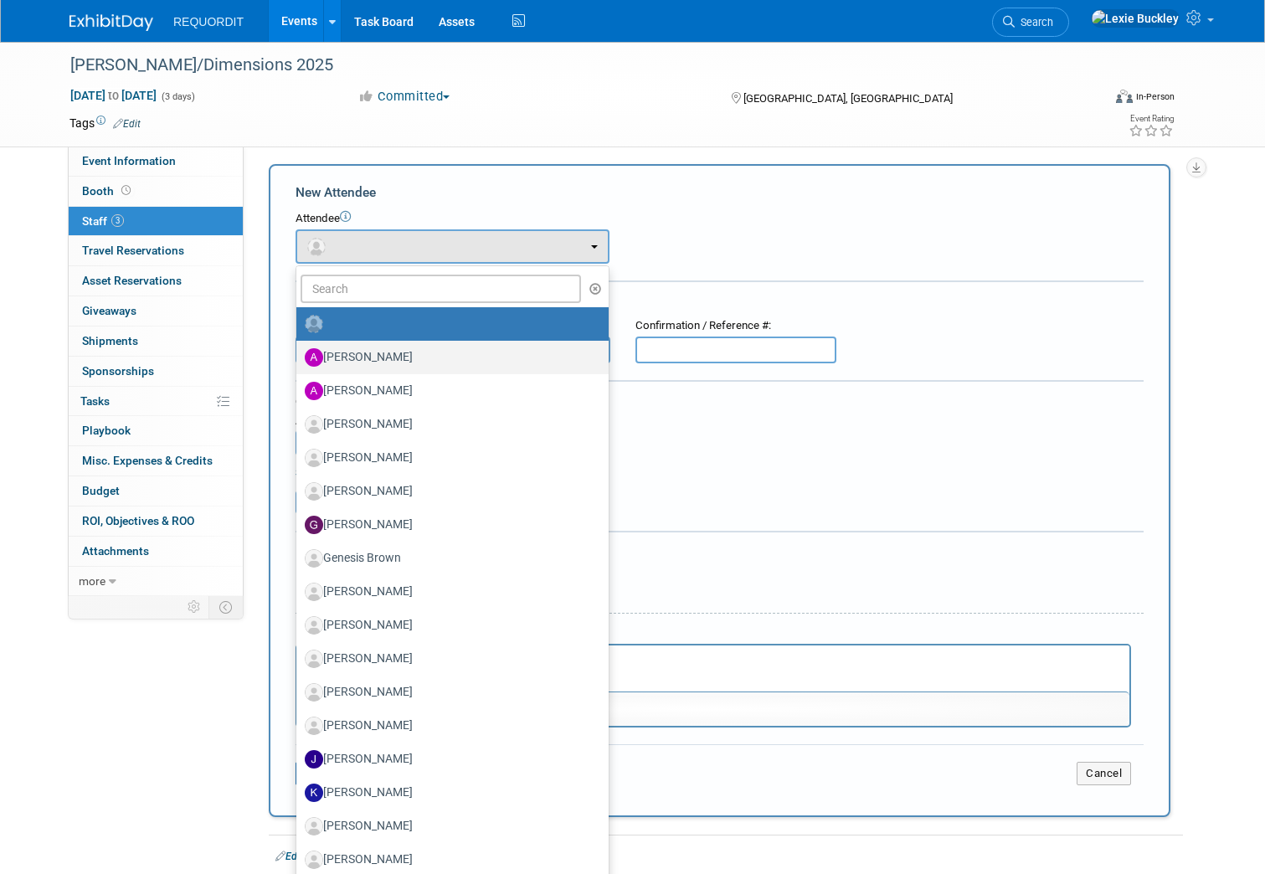
click at [350, 360] on label "Al Kundrik" at bounding box center [448, 357] width 287 height 27
click at [299, 360] on input "Al Kundrik" at bounding box center [293, 355] width 11 height 11
select select "e3af190b-1729-4296-bf40-fb92376942cc"
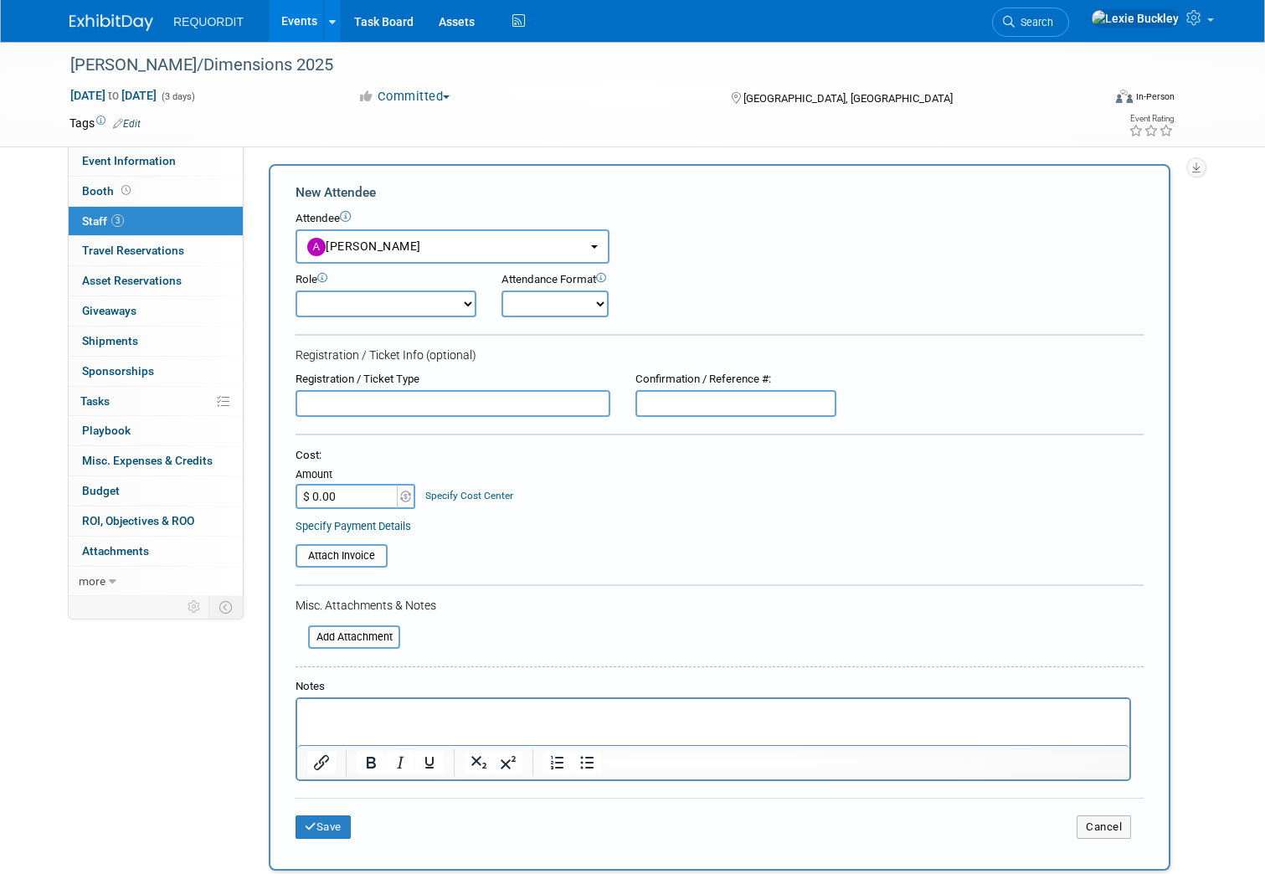
click at [388, 311] on select "Client Success COO Demonstrator Event Manager Host Marketing Planner" at bounding box center [385, 303] width 181 height 27
click at [388, 309] on select "Client Success COO Demonstrator Event Manager Host Marketing Planner" at bounding box center [385, 303] width 181 height 27
click at [318, 822] on button "Save" at bounding box center [322, 826] width 55 height 23
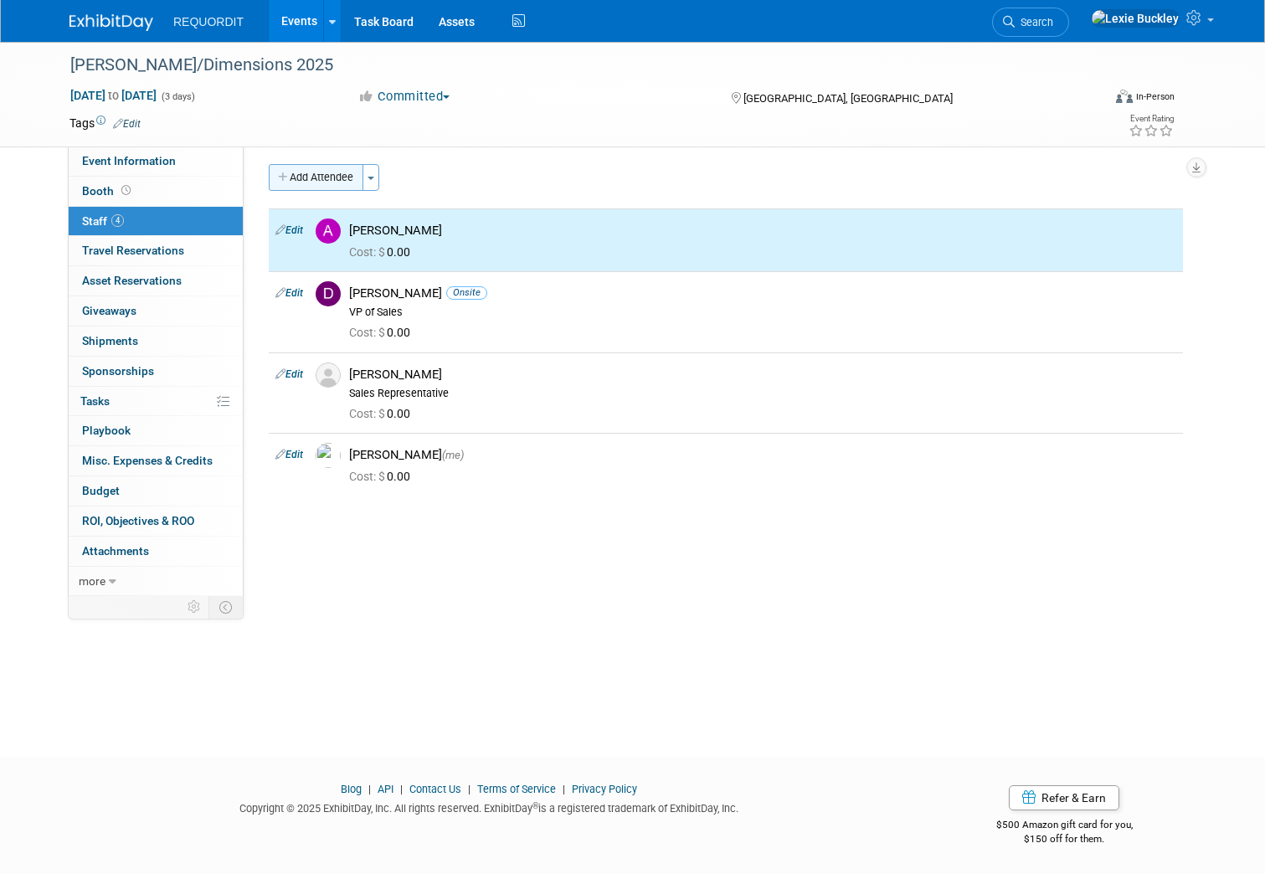
click at [335, 170] on button "Add Attendee" at bounding box center [316, 177] width 95 height 27
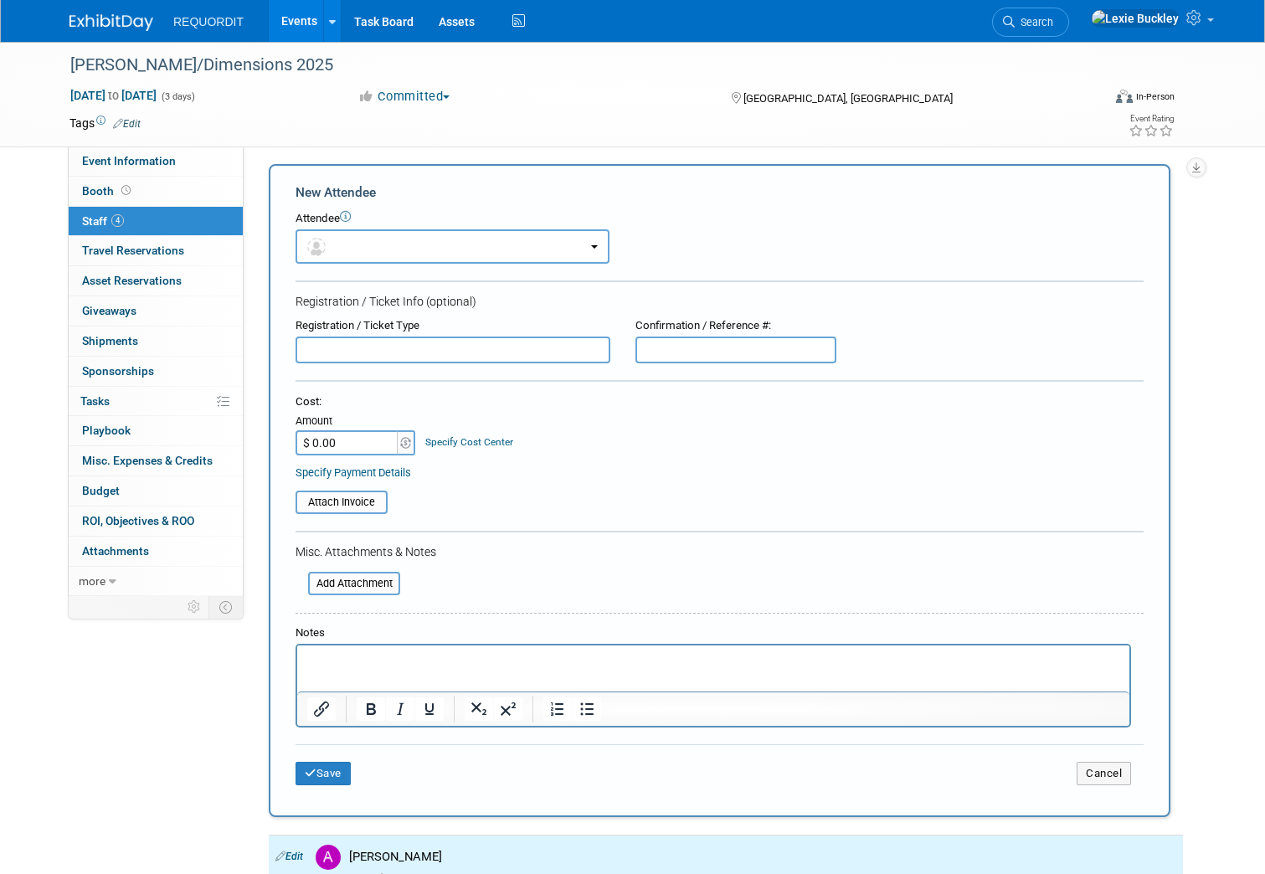
click at [352, 268] on form "New Attendee Attendee <img src="https://www.exhibitday.com/Images/Unassigned-Us…" at bounding box center [719, 490] width 848 height 614
click at [360, 243] on button "button" at bounding box center [452, 246] width 314 height 34
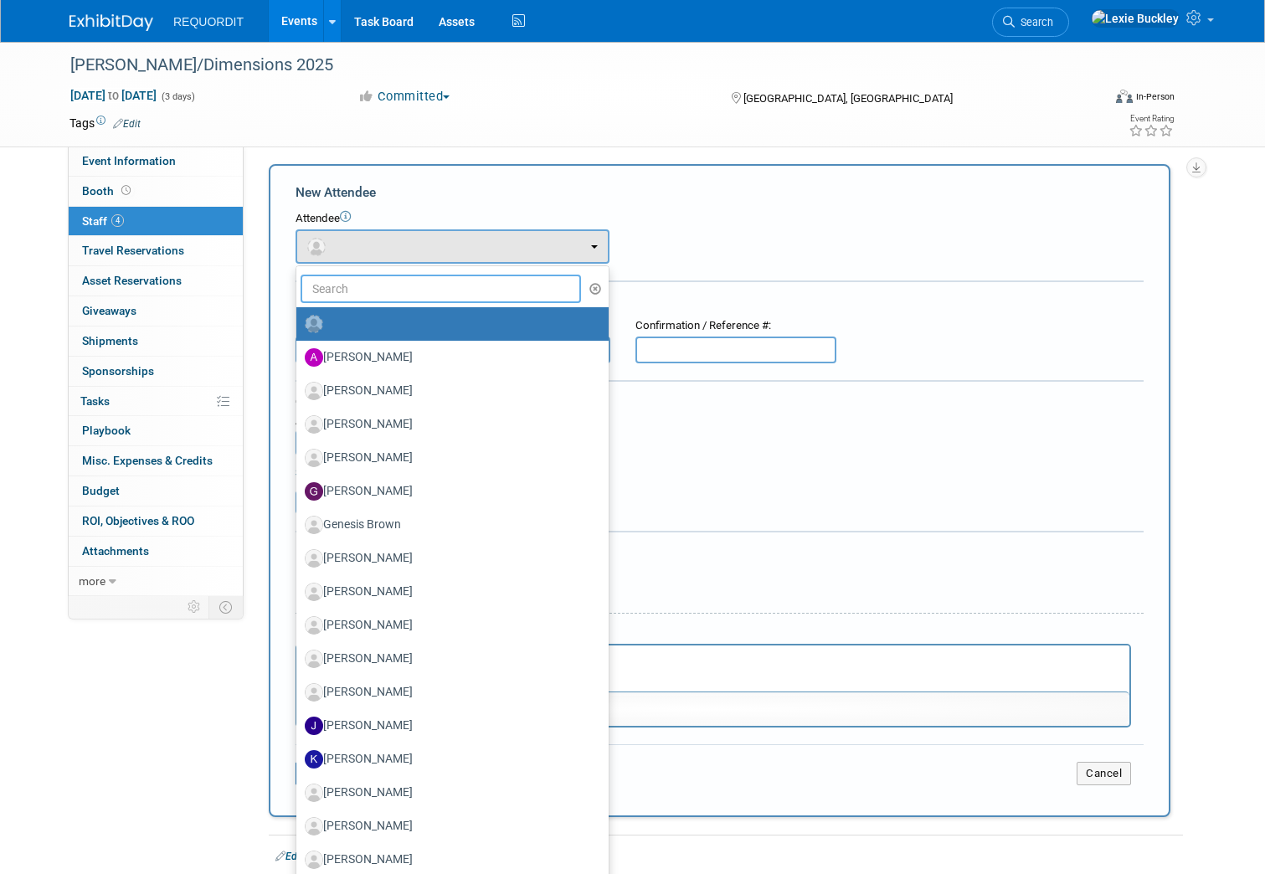
click at [367, 280] on input "text" at bounding box center [441, 289] width 280 height 28
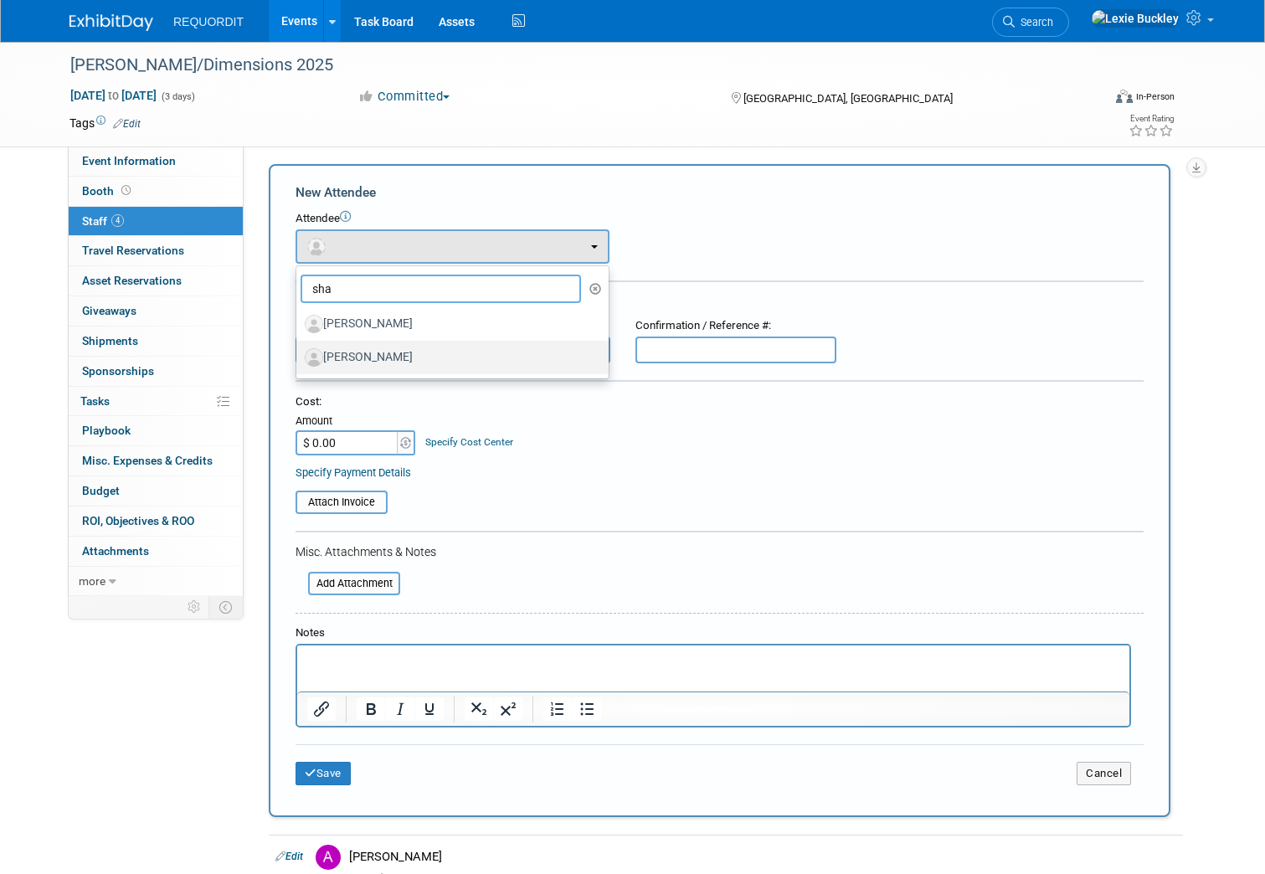
type input "sha"
click at [381, 358] on label "Shaun Garrison" at bounding box center [448, 357] width 287 height 27
click at [299, 358] on input "Shaun Garrison" at bounding box center [293, 355] width 11 height 11
select select "97792f2c-e2b9-4bad-a9da-55fc0ef312ab"
select select "4"
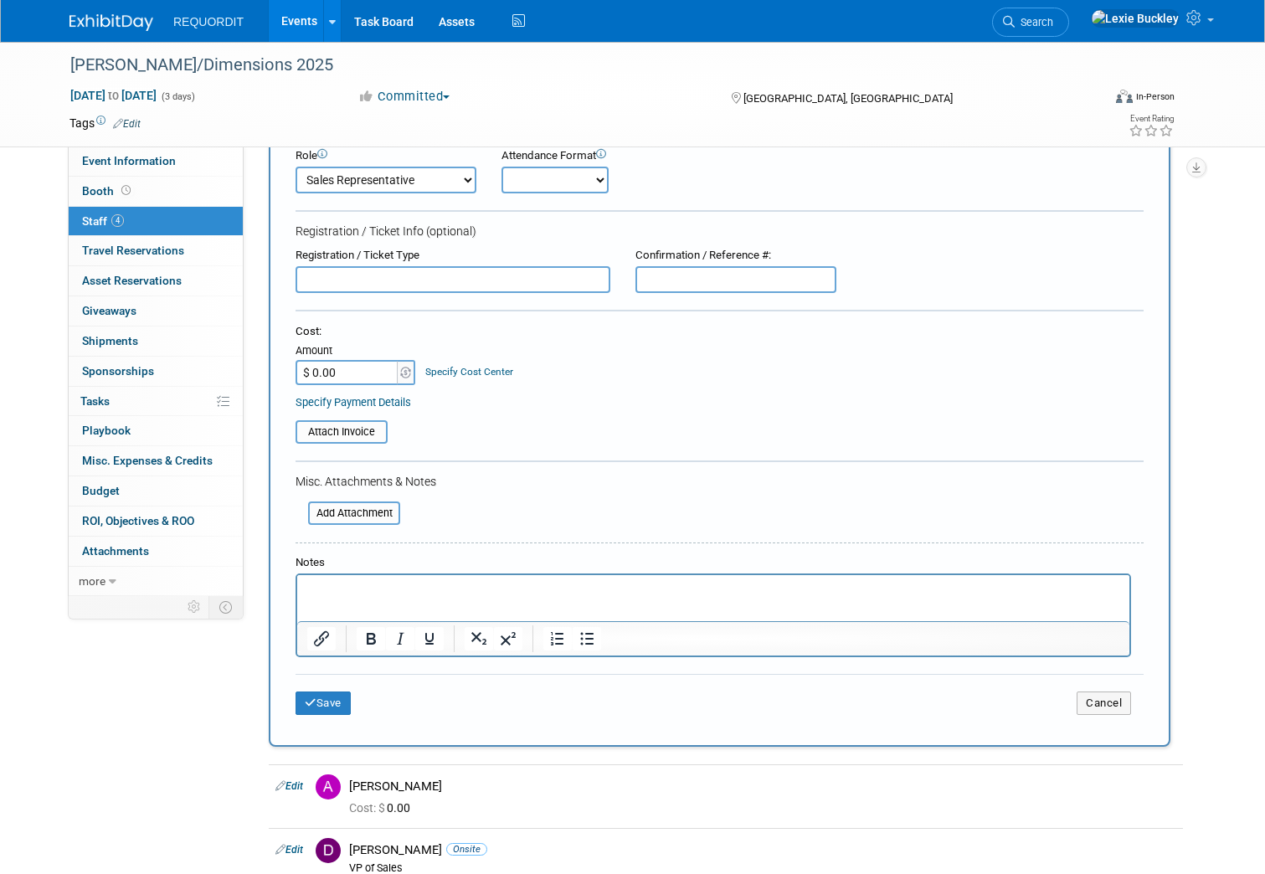
scroll to position [172, 0]
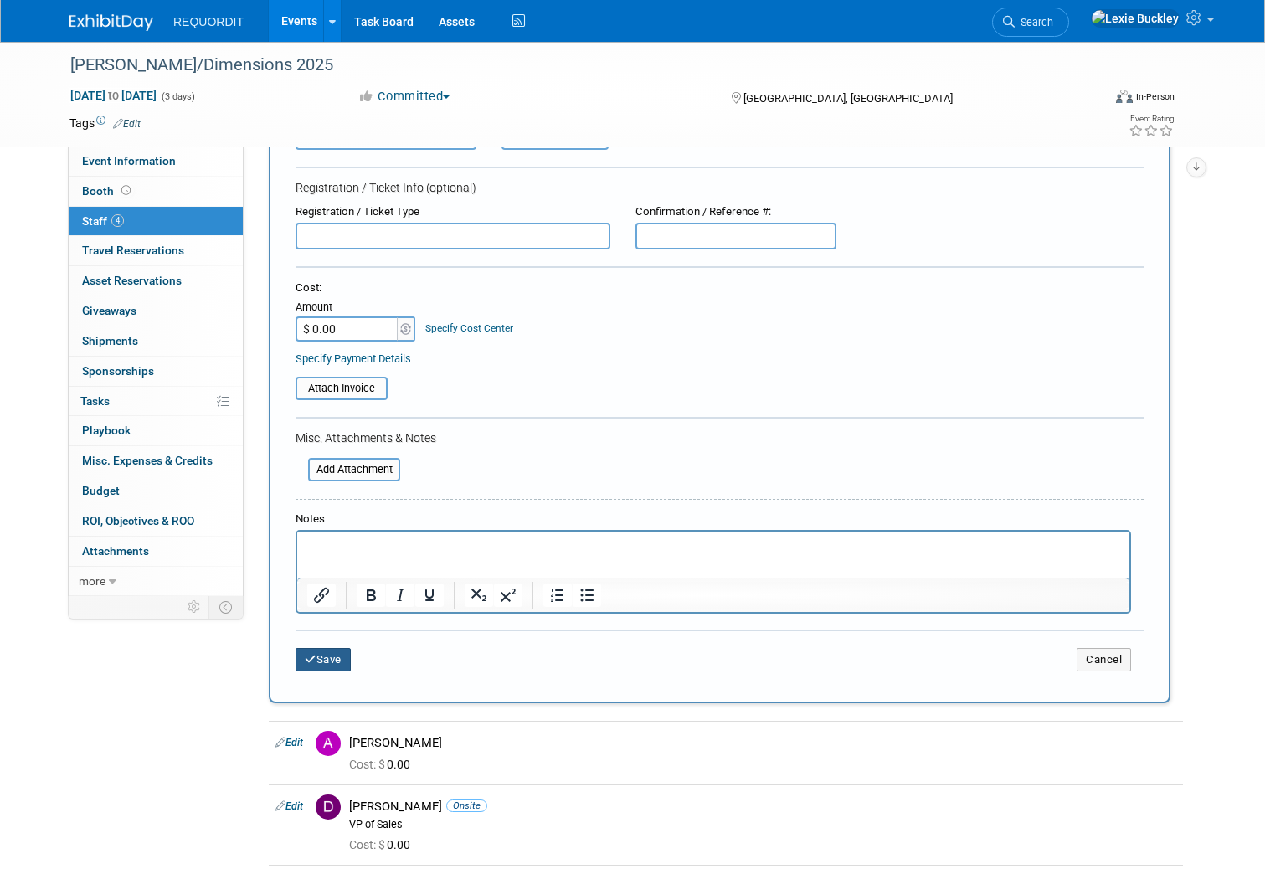
click at [301, 650] on button "Save" at bounding box center [322, 659] width 55 height 23
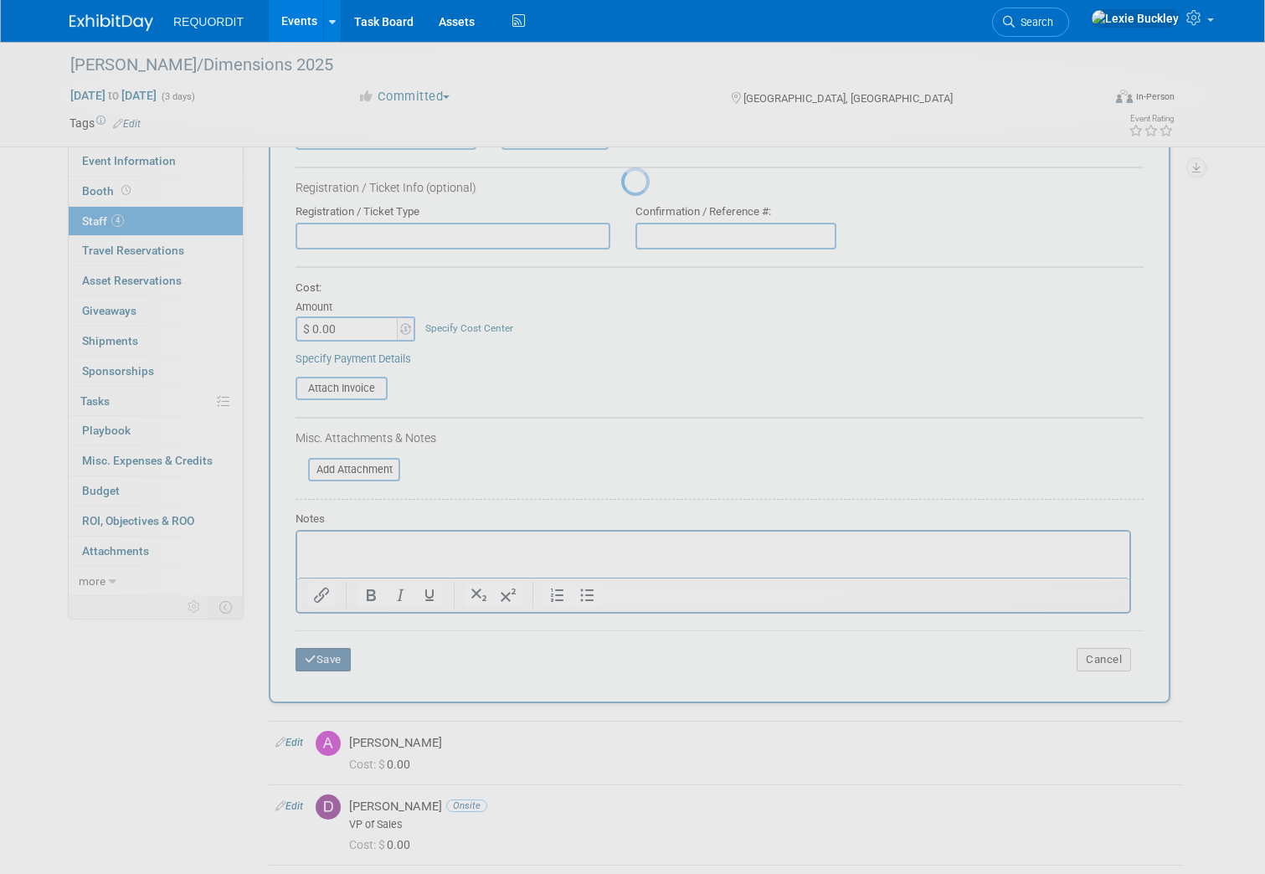
scroll to position [5, 0]
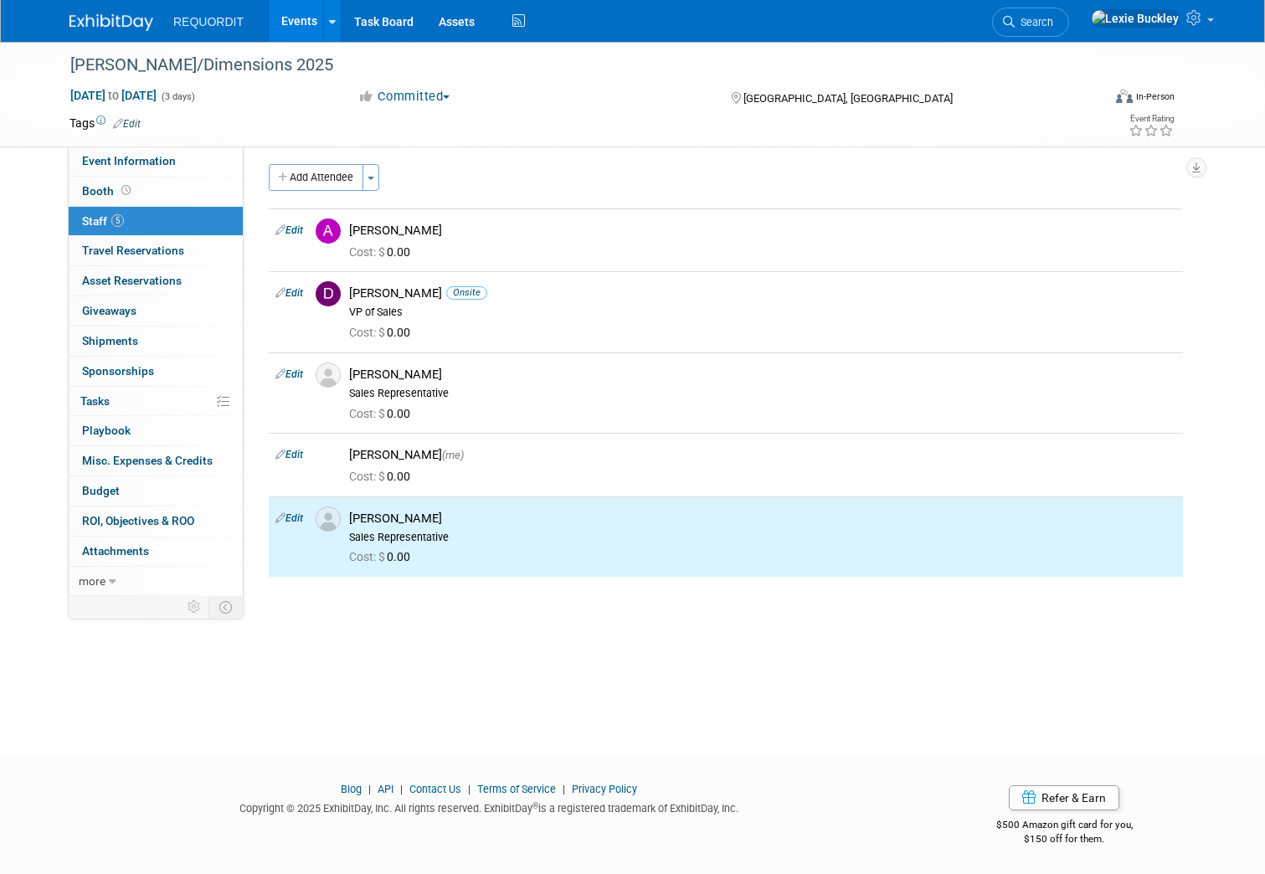
click at [633, 639] on div "Trimble/Dimensions 2025 Nov 10, 2025 to Nov 12, 2025 (3 days) Nov 10, 2025 to N…" at bounding box center [632, 382] width 1265 height 690
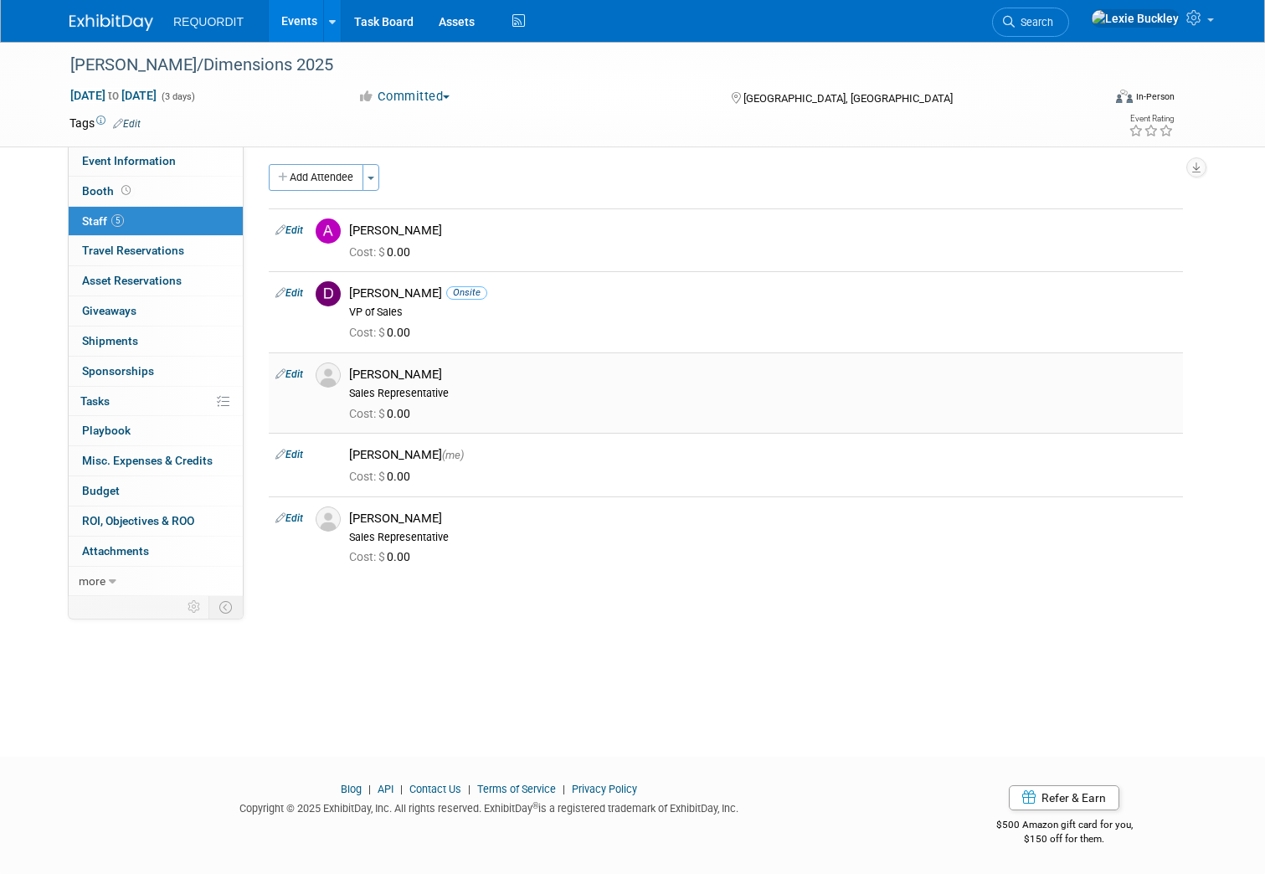
click at [285, 375] on link "Edit" at bounding box center [289, 374] width 28 height 12
select select "4279b219-490e-4412-b7fd-e49242549e30"
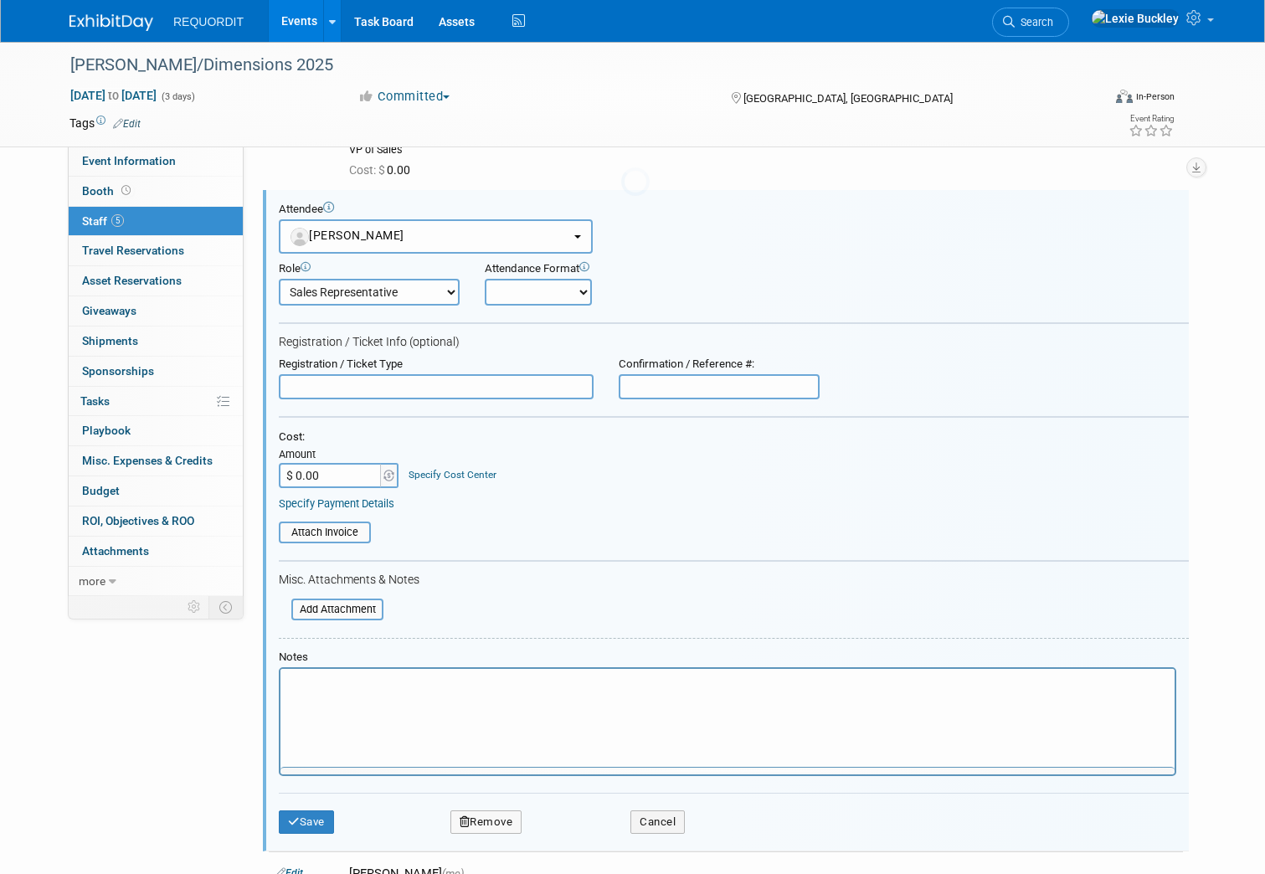
scroll to position [0, 0]
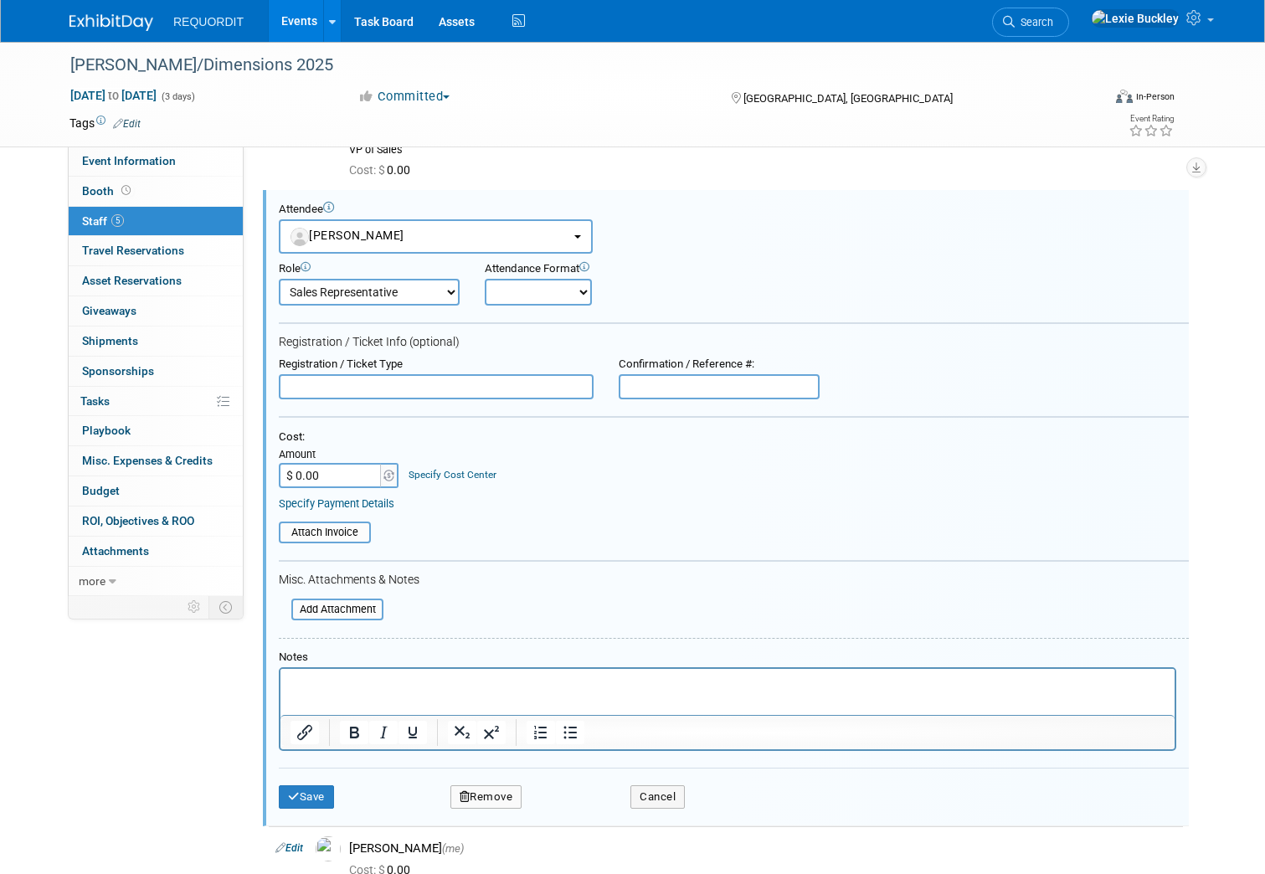
click at [504, 299] on select "Onsite Remote" at bounding box center [538, 292] width 107 height 27
select select "1"
click at [485, 279] on select "Onsite Remote" at bounding box center [538, 292] width 107 height 27
click at [290, 803] on button "Save" at bounding box center [306, 796] width 55 height 23
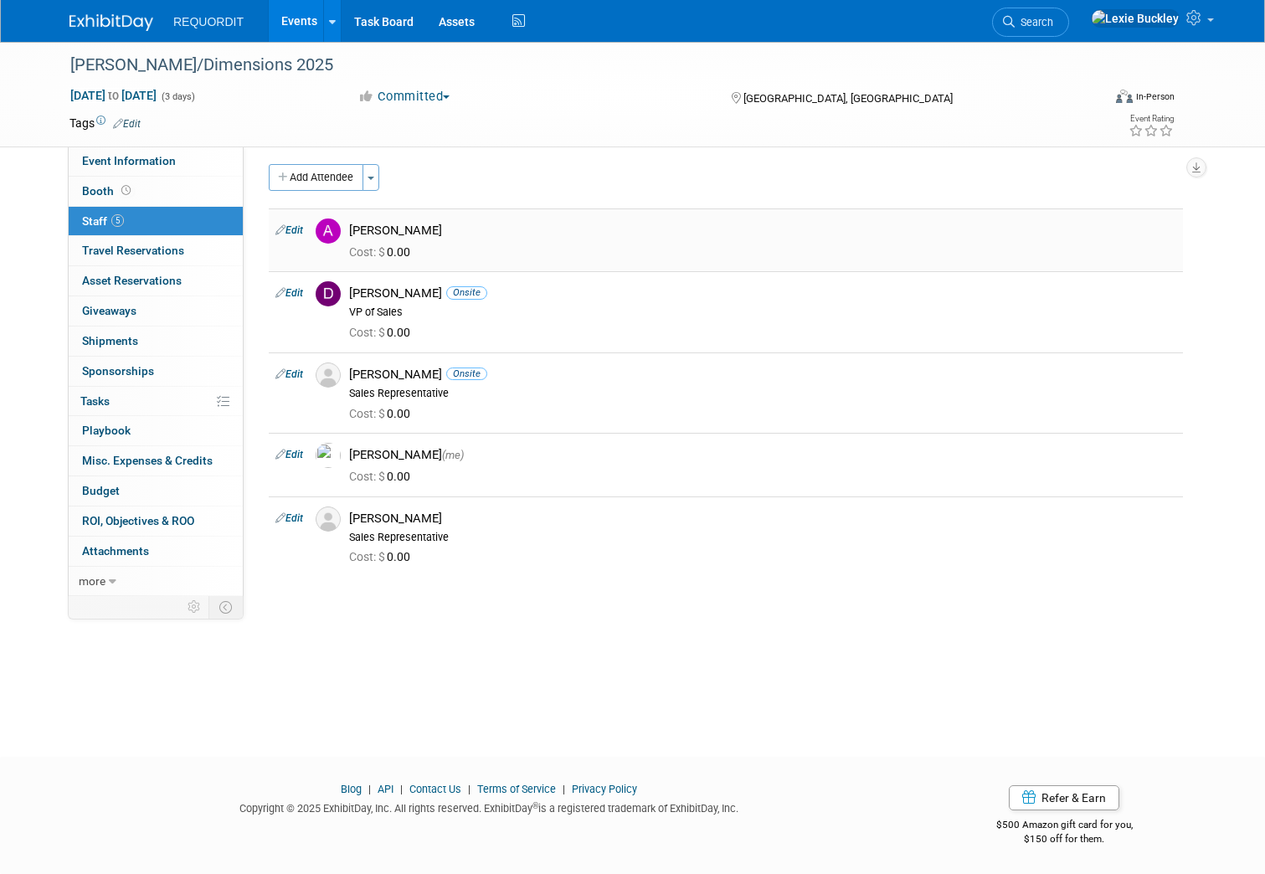
drag, startPoint x: 348, startPoint y: 227, endPoint x: 444, endPoint y: 227, distance: 95.4
click at [444, 227] on div "Al Kundrik" at bounding box center [762, 231] width 827 height 16
drag, startPoint x: 357, startPoint y: 519, endPoint x: 455, endPoint y: 504, distance: 99.1
click at [455, 504] on td "Shaun Garrison Sales Representative Cost: $ 0.00" at bounding box center [762, 536] width 840 height 80
drag, startPoint x: 374, startPoint y: 225, endPoint x: 473, endPoint y: 220, distance: 98.9
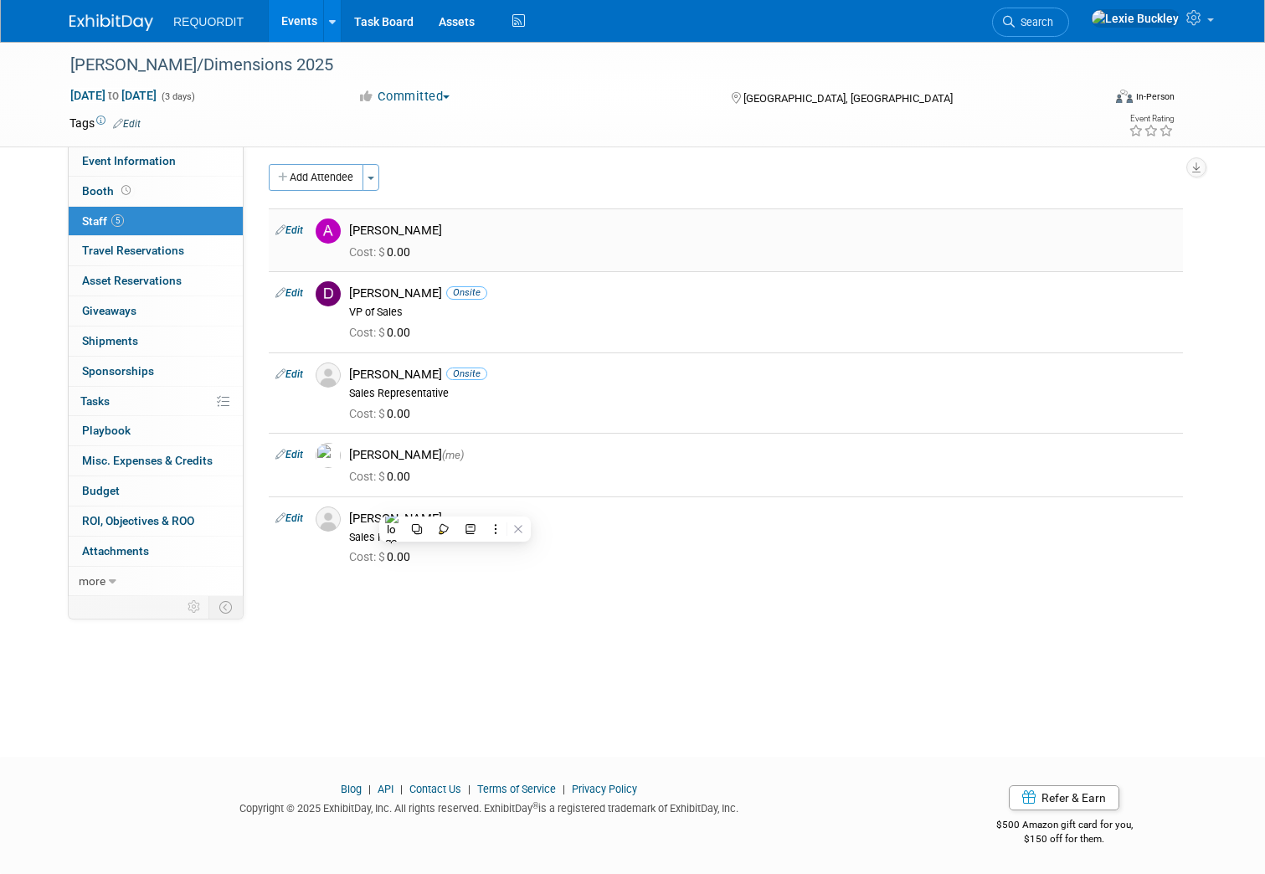
click at [473, 220] on div "Al Kundrik" at bounding box center [763, 228] width 852 height 20
drag, startPoint x: 366, startPoint y: 523, endPoint x: 444, endPoint y: 507, distance: 80.3
click at [444, 507] on div "Shaun Garrison Sales Representative" at bounding box center [763, 525] width 852 height 38
drag, startPoint x: 365, startPoint y: 223, endPoint x: 437, endPoint y: 224, distance: 72.0
click at [437, 224] on div "Al Kundrik" at bounding box center [762, 231] width 827 height 16
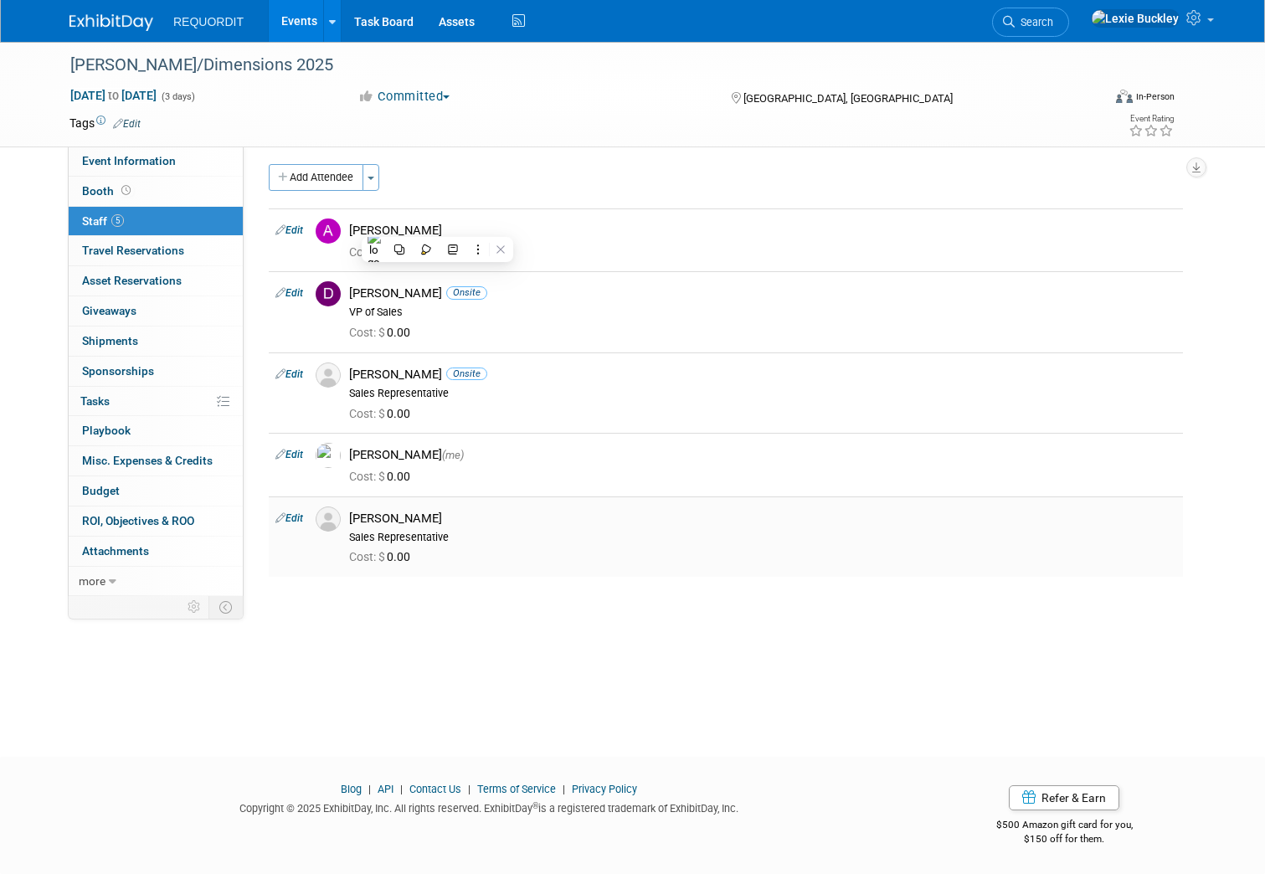
drag, startPoint x: 357, startPoint y: 522, endPoint x: 436, endPoint y: 496, distance: 82.9
click at [436, 496] on td "Shaun Garrison Sales Representative Cost: $ 0.00" at bounding box center [762, 536] width 840 height 80
drag, startPoint x: 436, startPoint y: 496, endPoint x: 444, endPoint y: 592, distance: 95.8
click at [444, 592] on div "Add Attendee Toggle Dropdown Quick -Tag Attendees Apply X select all cancel" at bounding box center [726, 378] width 914 height 429
click at [336, 635] on div "Trimble/Dimensions 2025 Nov 10, 2025 to Nov 12, 2025 (3 days) Nov 10, 2025 to N…" at bounding box center [632, 382] width 1265 height 690
